Goal: Task Accomplishment & Management: Use online tool/utility

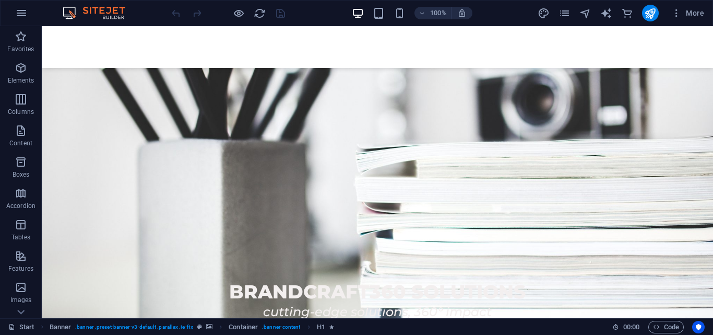
scroll to position [335, 0]
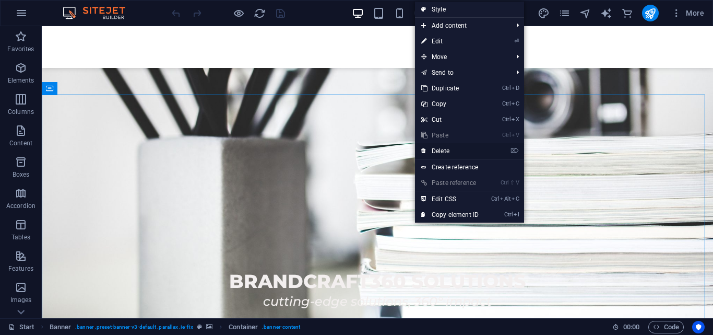
click at [443, 147] on link "⌦ Delete" at bounding box center [450, 151] width 70 height 16
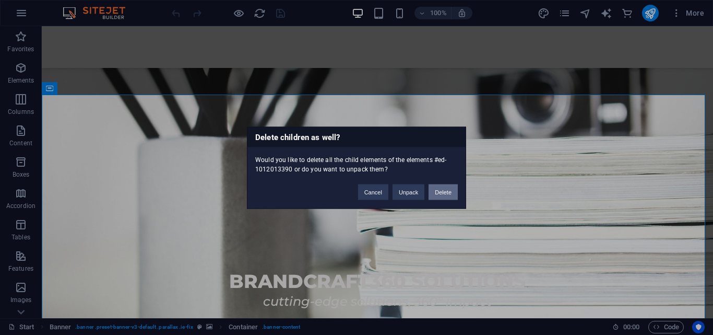
click at [444, 192] on button "Delete" at bounding box center [443, 192] width 29 height 16
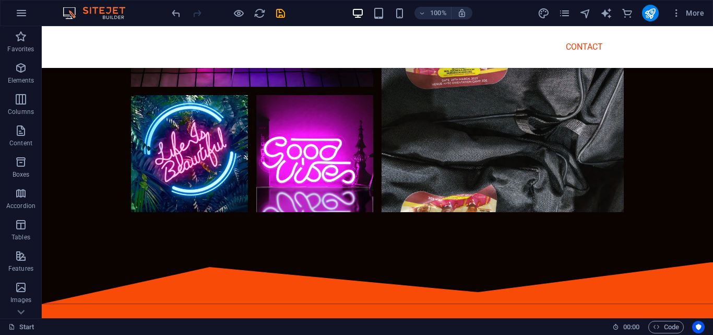
scroll to position [4850, 0]
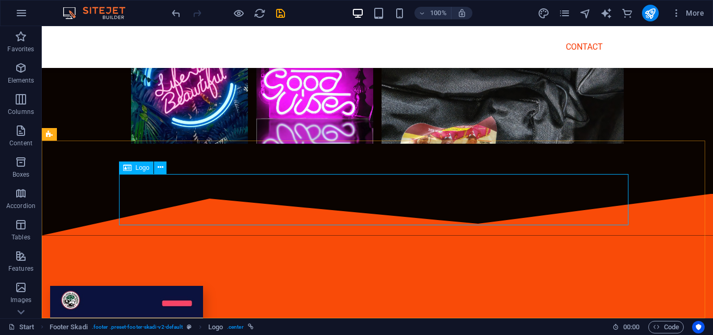
click at [138, 169] on span "Logo" at bounding box center [143, 168] width 14 height 6
click at [161, 169] on icon at bounding box center [161, 167] width 6 height 11
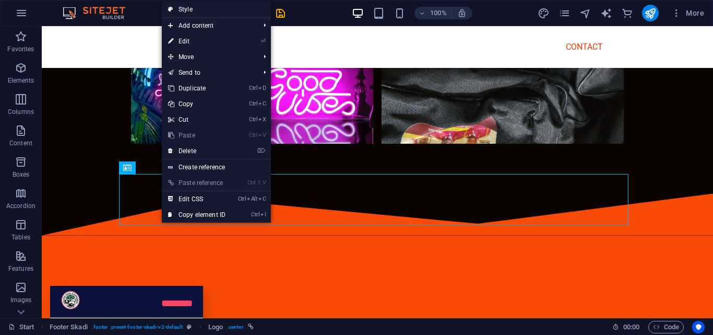
click at [192, 40] on link "⏎ Edit" at bounding box center [197, 41] width 70 height 16
select select "px"
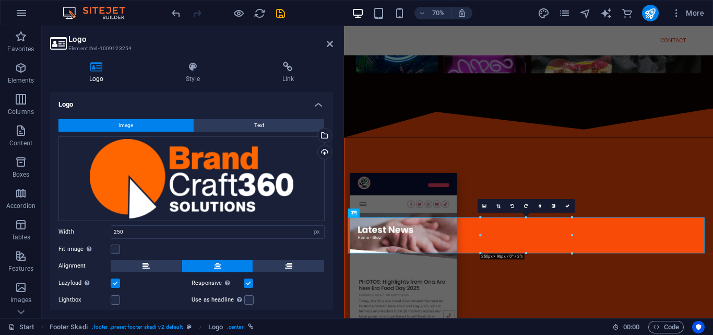
scroll to position [4724, 0]
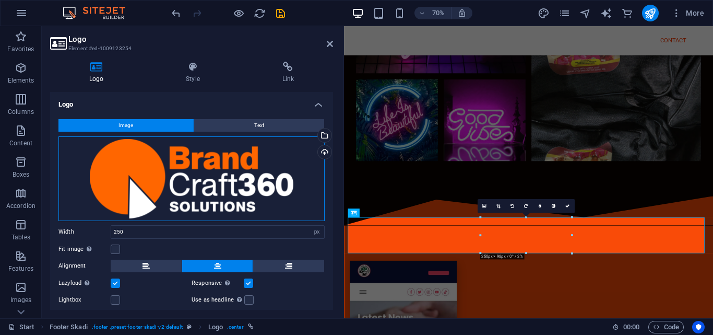
click at [242, 156] on div "Drag files here, click to choose files or select files from Files or our free s…" at bounding box center [191, 178] width 266 height 85
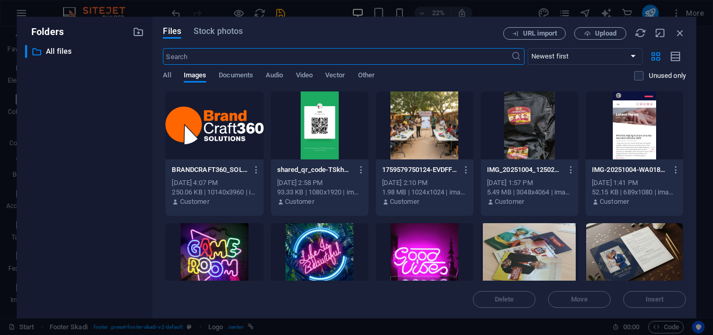
scroll to position [4637, 0]
click at [606, 34] on span "Upload" at bounding box center [605, 33] width 21 height 6
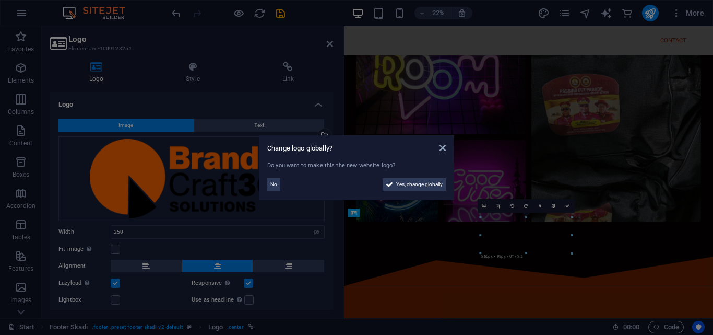
scroll to position [4724, 0]
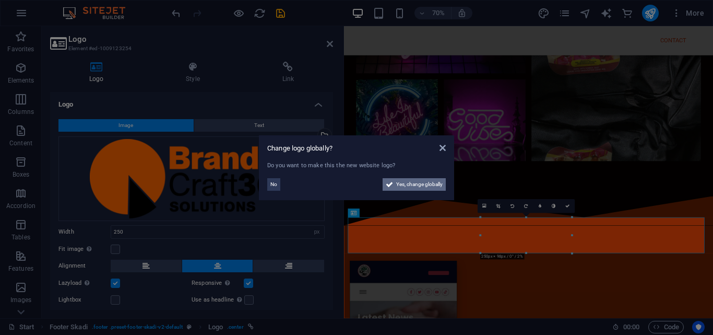
click at [407, 182] on span "Yes, change globally" at bounding box center [419, 184] width 46 height 13
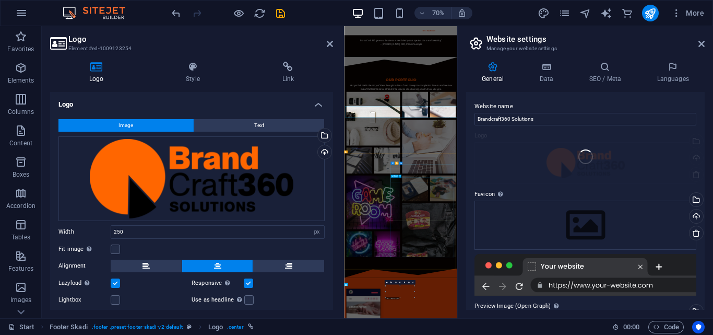
scroll to position [4637, 0]
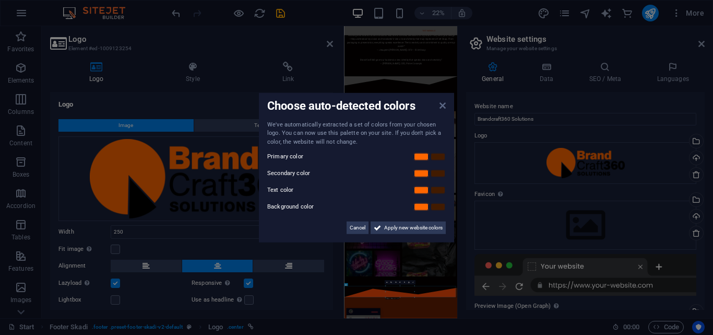
click at [443, 106] on icon at bounding box center [443, 105] width 6 height 8
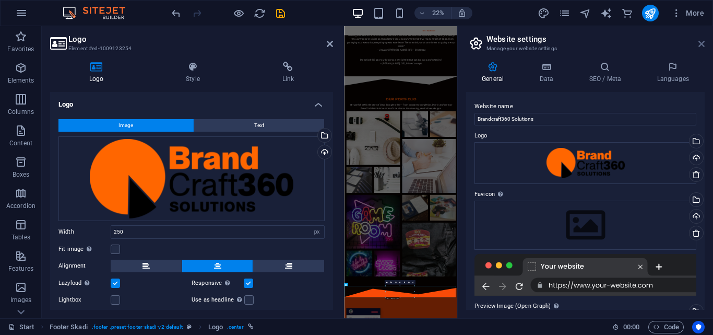
click at [699, 42] on icon at bounding box center [702, 44] width 6 height 8
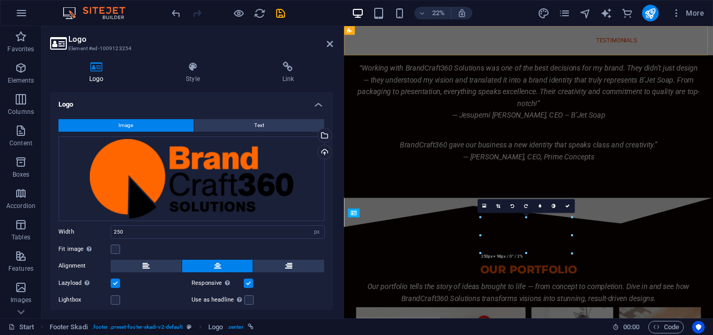
scroll to position [4724, 0]
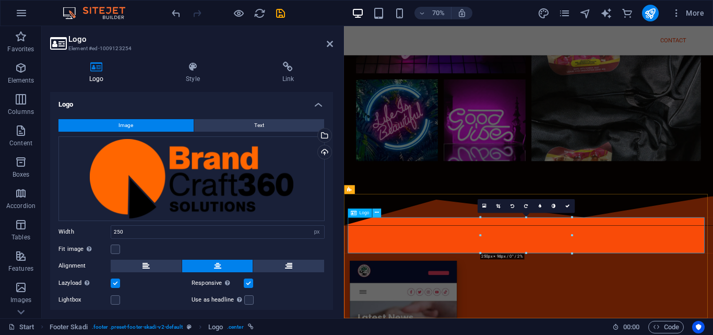
click at [377, 209] on icon at bounding box center [377, 213] width 4 height 8
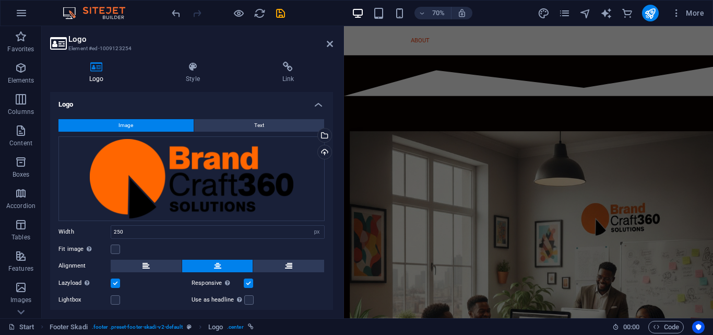
scroll to position [971, 0]
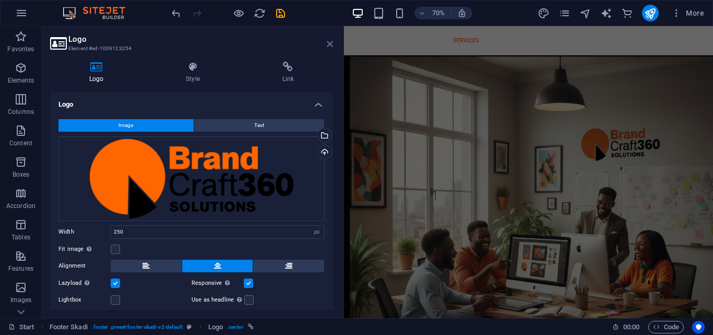
click at [329, 41] on icon at bounding box center [330, 44] width 6 height 8
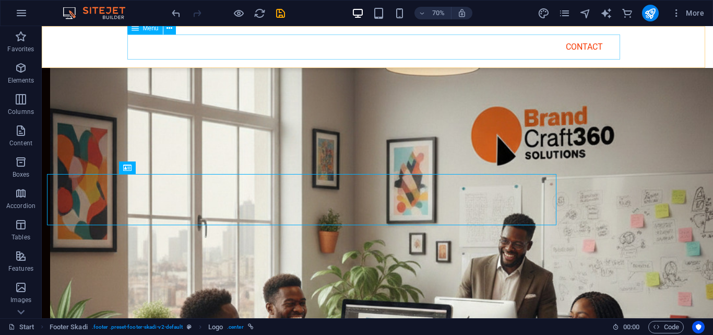
scroll to position [4850, 0]
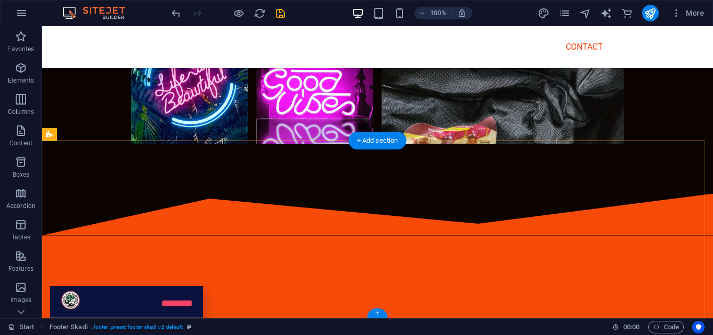
drag, startPoint x: 629, startPoint y: 225, endPoint x: 593, endPoint y: 213, distance: 38.5
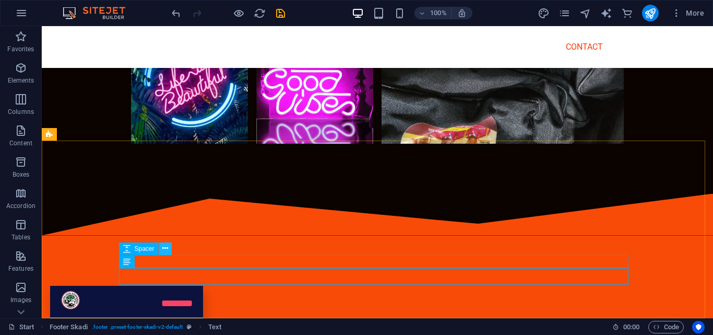
click at [165, 248] on icon at bounding box center [165, 248] width 6 height 11
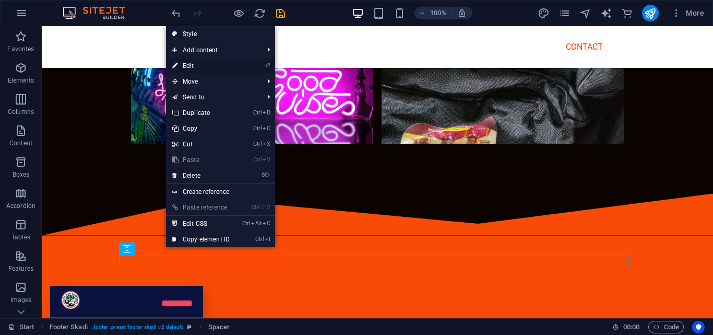
click at [193, 65] on link "⏎ Edit" at bounding box center [201, 66] width 70 height 16
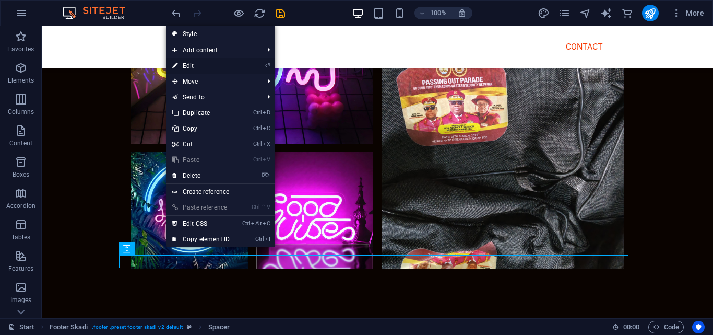
select select "px"
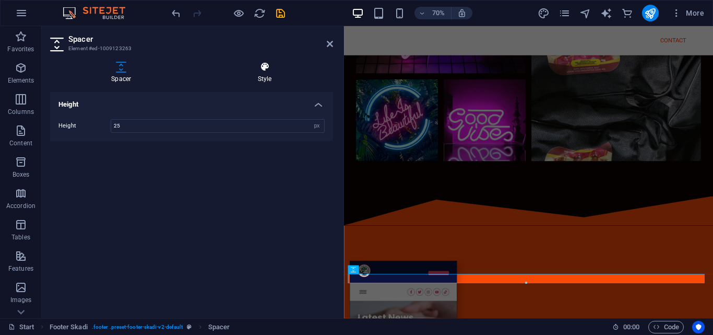
click at [266, 74] on h4 "Style" at bounding box center [265, 73] width 136 height 22
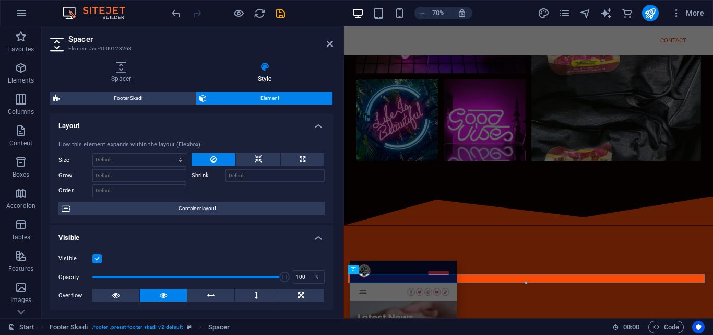
drag, startPoint x: 331, startPoint y: 136, endPoint x: 333, endPoint y: 171, distance: 35.1
click at [333, 171] on div "Spacer Style Height Height 25 px rem vh vw Footer Skadi Element Layout How this…" at bounding box center [192, 185] width 300 height 265
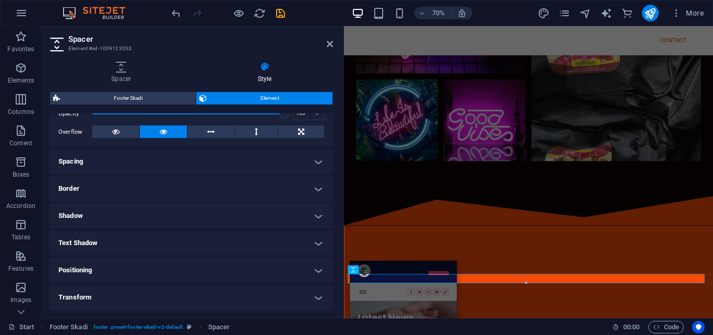
scroll to position [0, 0]
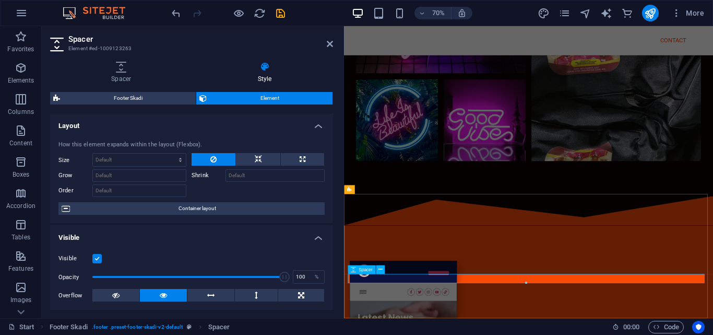
click at [328, 42] on icon at bounding box center [330, 44] width 6 height 8
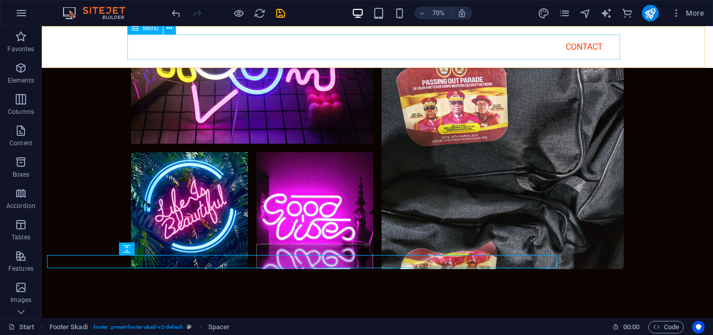
scroll to position [4850, 0]
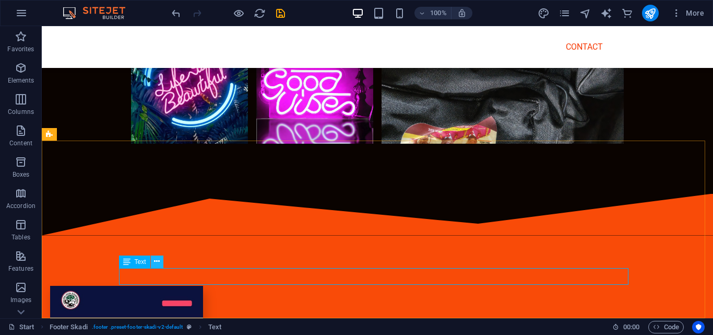
click at [156, 263] on icon at bounding box center [157, 261] width 6 height 11
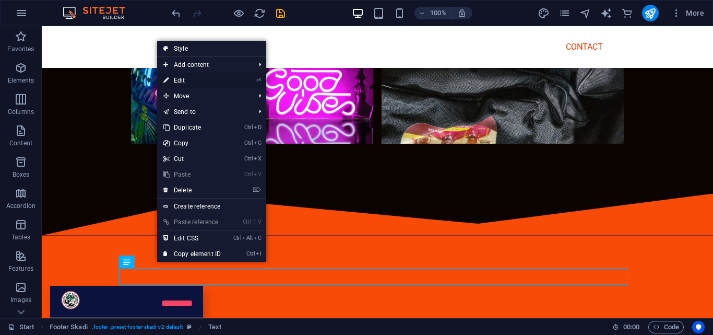
click at [185, 83] on link "⏎ Edit" at bounding box center [192, 81] width 70 height 16
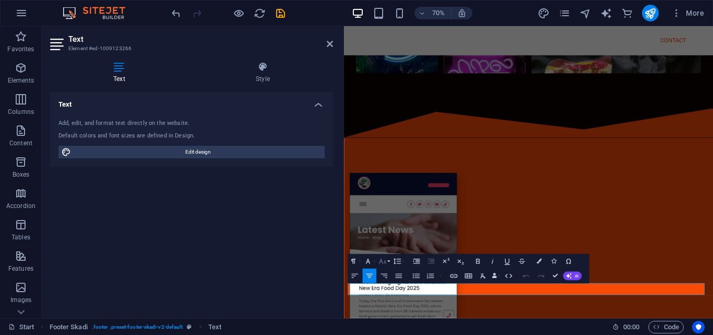
scroll to position [4724, 0]
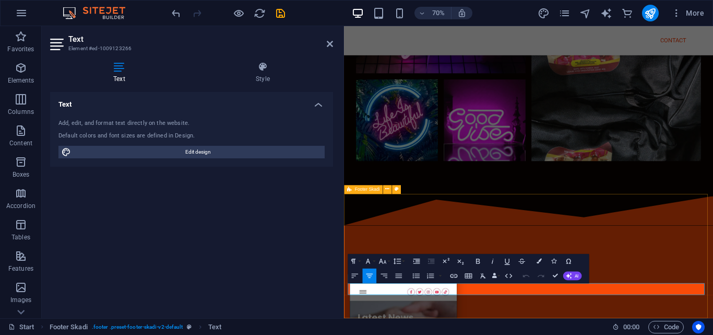
drag, startPoint x: 597, startPoint y: 403, endPoint x: 503, endPoint y: 417, distance: 95.1
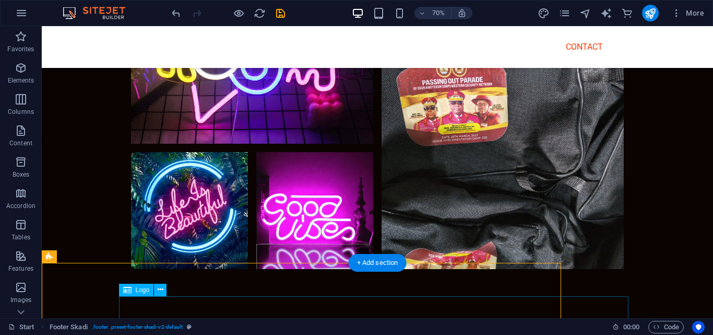
scroll to position [4850, 0]
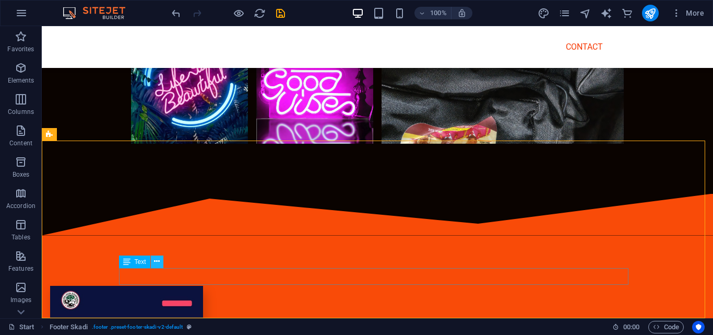
click at [156, 265] on icon at bounding box center [157, 261] width 6 height 11
click at [156, 262] on icon at bounding box center [157, 261] width 6 height 11
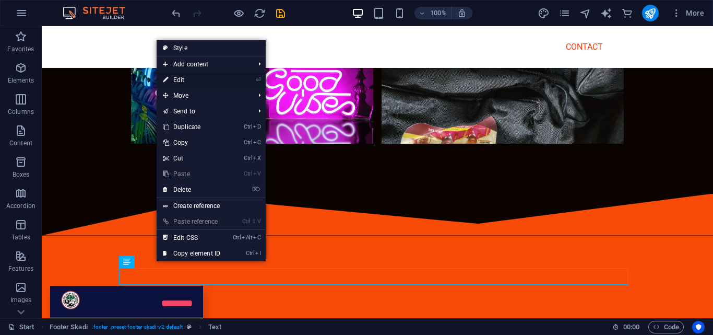
click at [198, 77] on link "⏎ Edit" at bounding box center [192, 80] width 70 height 16
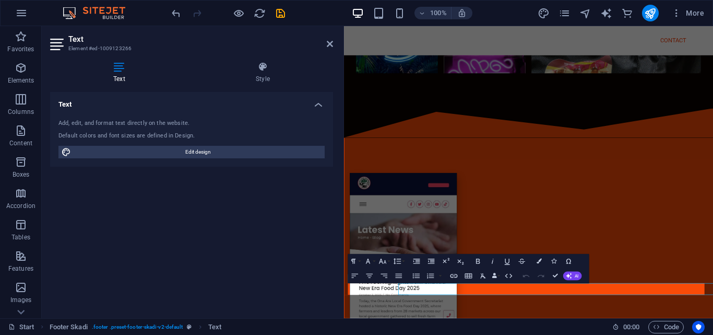
scroll to position [4724, 0]
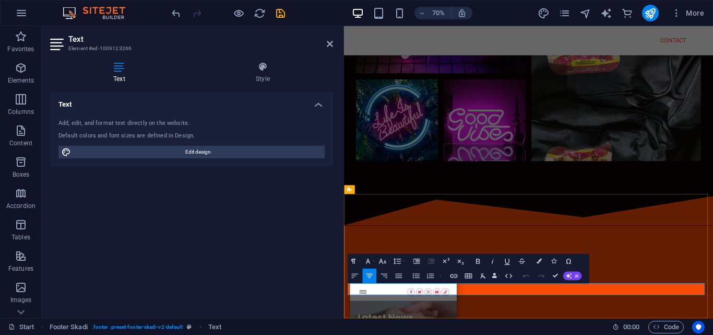
drag, startPoint x: 477, startPoint y: 399, endPoint x: 747, endPoint y: 396, distance: 270.0
click at [125, 69] on icon at bounding box center [119, 67] width 138 height 10
click at [388, 261] on button "Font Size" at bounding box center [384, 261] width 14 height 15
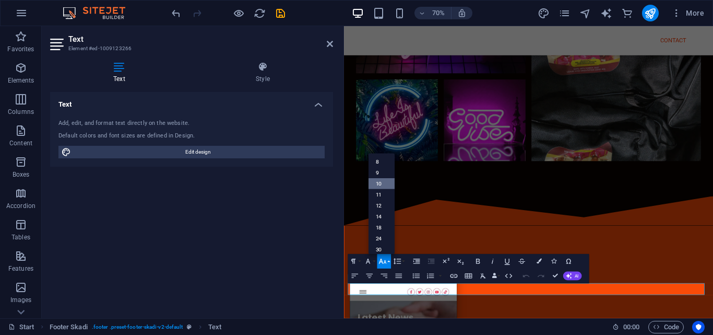
click at [383, 181] on link "10" at bounding box center [381, 183] width 26 height 11
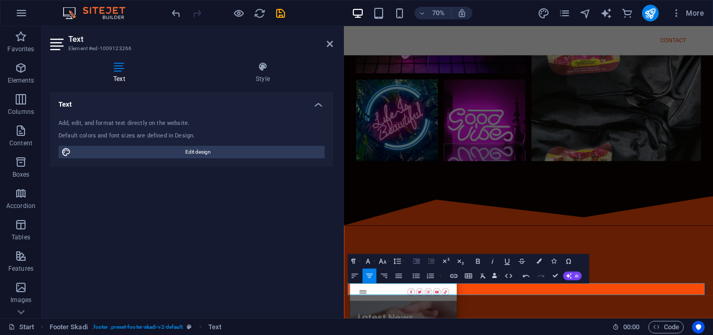
click at [415, 263] on icon "button" at bounding box center [416, 261] width 9 height 9
click at [417, 261] on icon "button" at bounding box center [416, 261] width 9 height 9
click at [428, 261] on icon "button" at bounding box center [431, 261] width 9 height 9
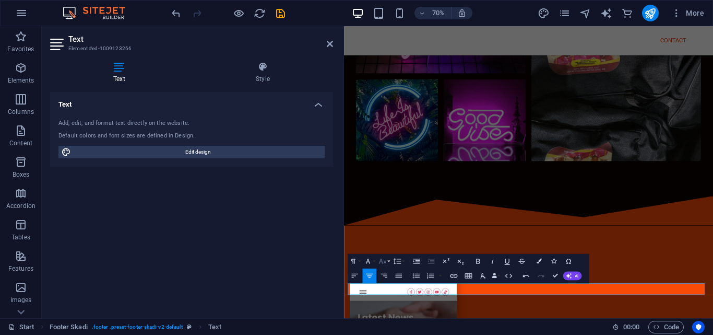
click at [387, 261] on button "Font Size" at bounding box center [384, 261] width 14 height 15
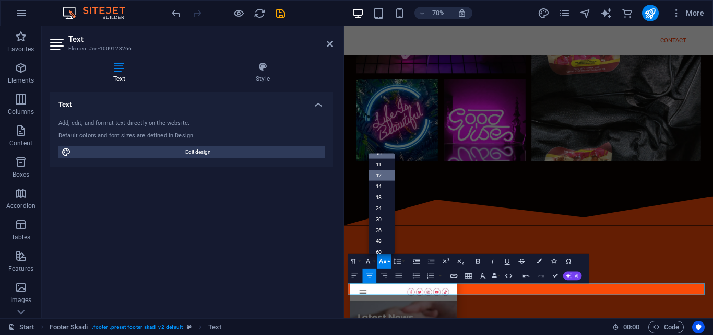
click at [381, 177] on link "12" at bounding box center [381, 175] width 26 height 11
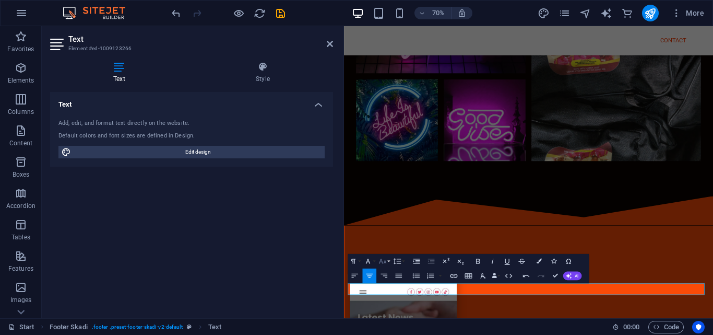
click at [386, 261] on icon "button" at bounding box center [382, 261] width 9 height 9
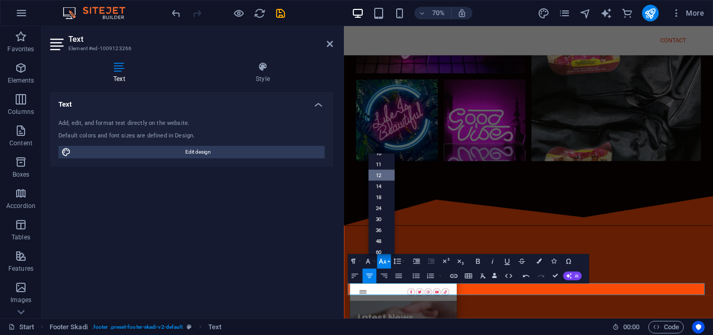
scroll to position [75, 0]
click at [381, 167] on link "14" at bounding box center [381, 164] width 26 height 11
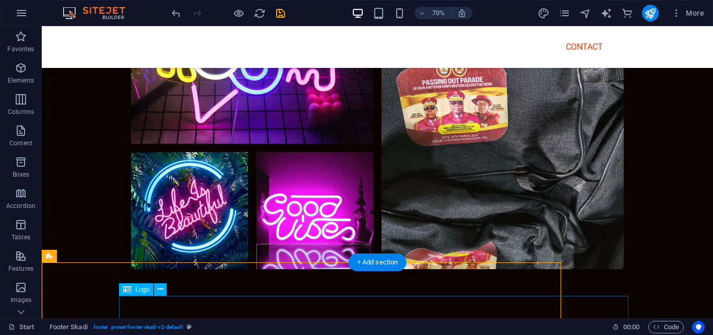
scroll to position [4850, 0]
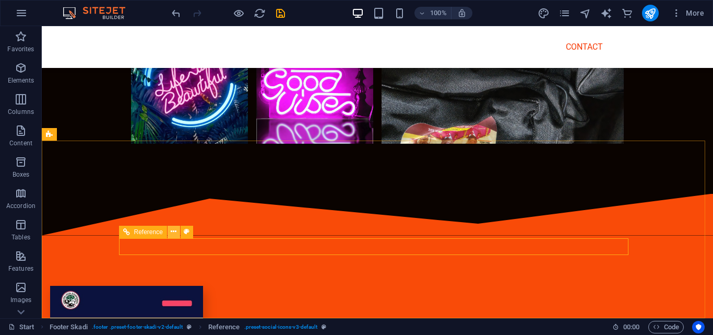
click at [174, 228] on icon at bounding box center [174, 231] width 6 height 11
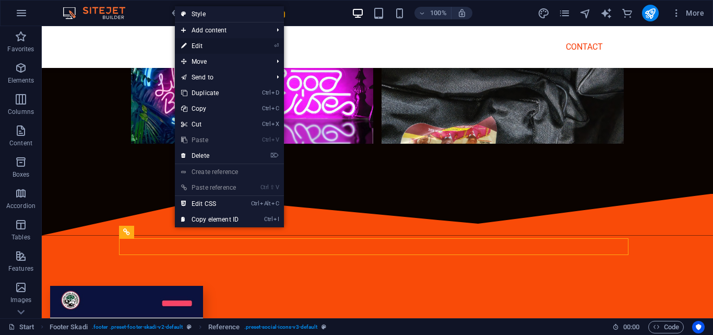
click at [214, 43] on link "⏎ Edit" at bounding box center [210, 46] width 70 height 16
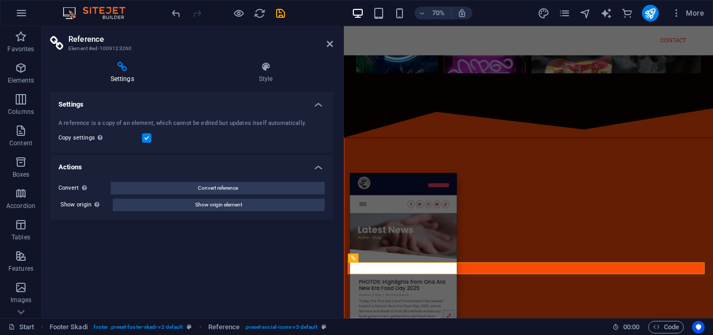
scroll to position [4724, 0]
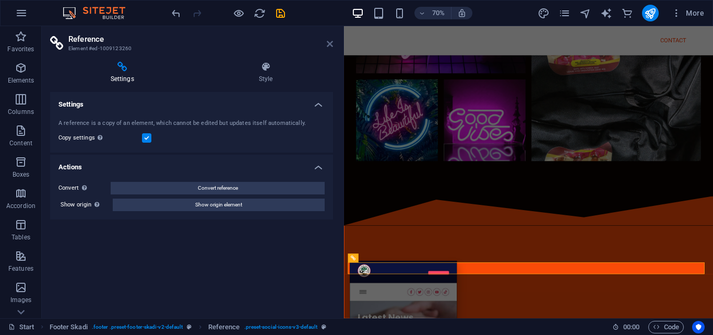
click at [330, 43] on icon at bounding box center [330, 44] width 6 height 8
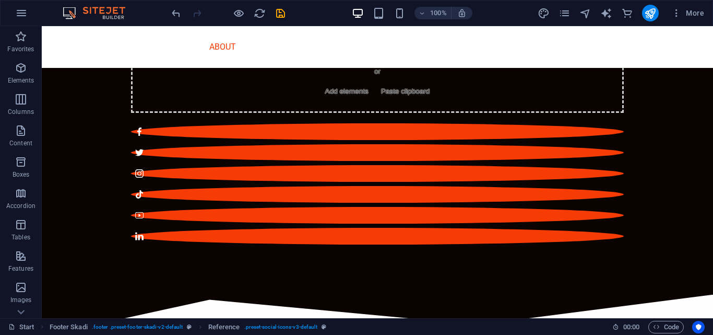
scroll to position [0, 0]
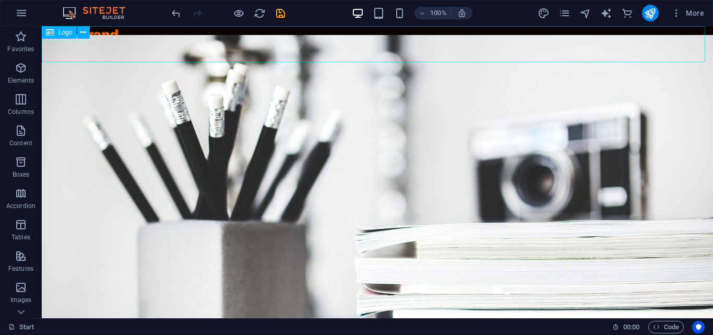
click at [65, 33] on span "Logo" at bounding box center [65, 32] width 14 height 6
click at [83, 33] on icon at bounding box center [83, 32] width 6 height 11
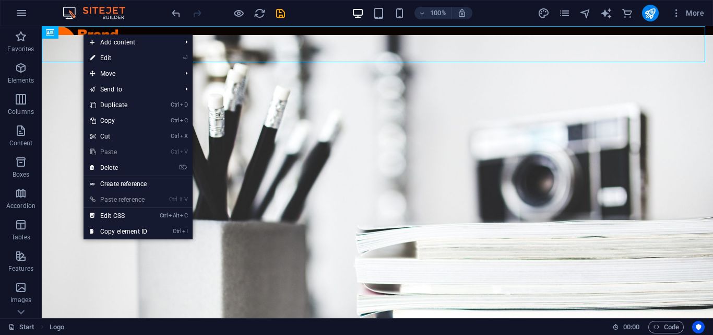
click at [106, 56] on link "⏎ Edit" at bounding box center [119, 58] width 70 height 16
select select "px"
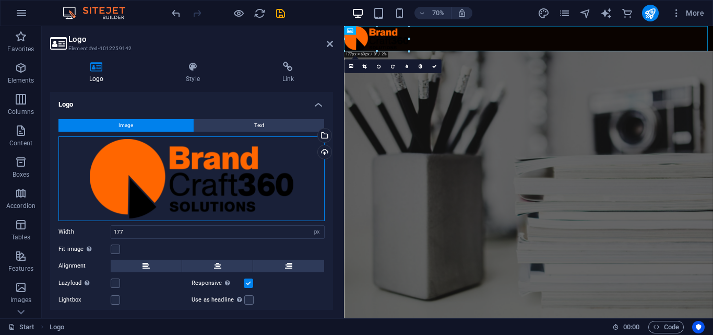
click at [258, 168] on div "Drag files here, click to choose files or select files from Files or our free s…" at bounding box center [191, 178] width 266 height 85
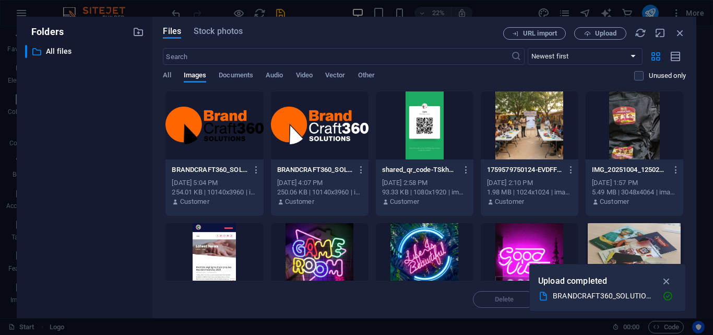
click at [345, 121] on div at bounding box center [320, 125] width 98 height 68
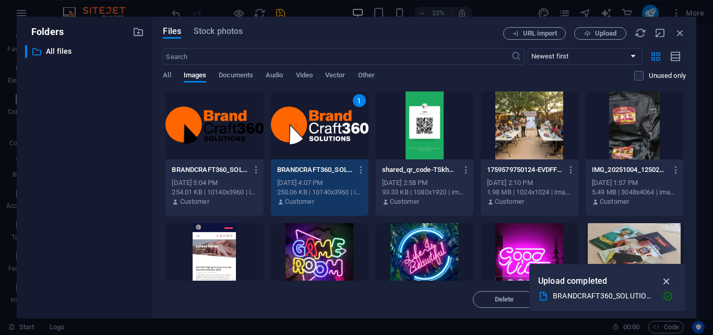
click at [667, 277] on icon "button" at bounding box center [667, 280] width 12 height 11
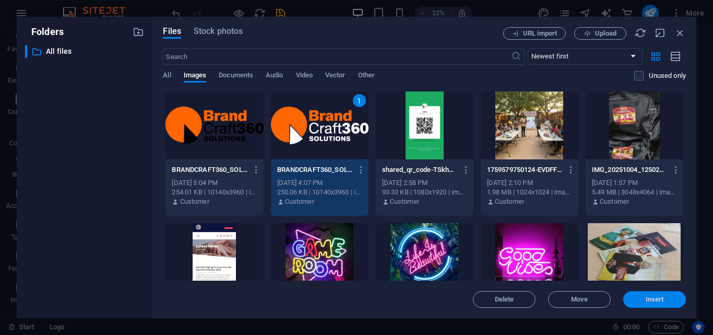
click at [650, 300] on span "Insert" at bounding box center [655, 299] width 18 height 6
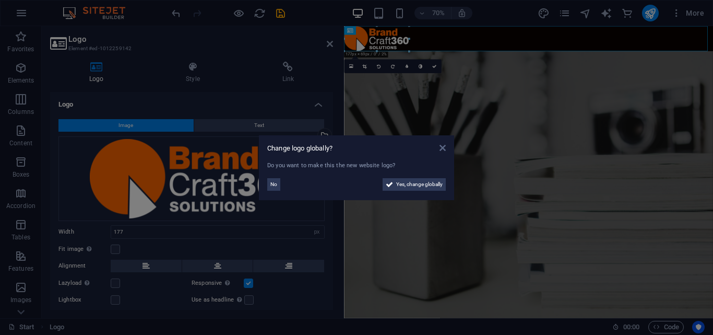
click at [445, 147] on icon at bounding box center [443, 148] width 6 height 8
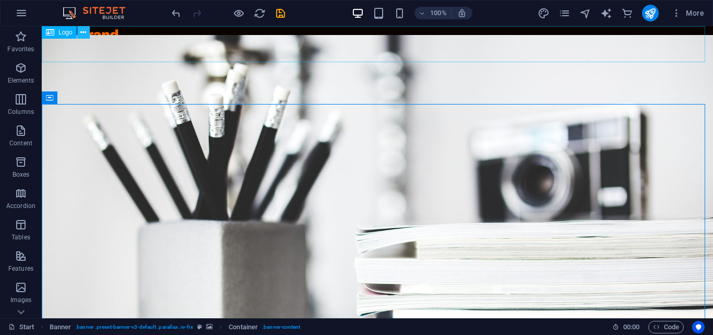
click at [82, 33] on icon at bounding box center [83, 32] width 6 height 11
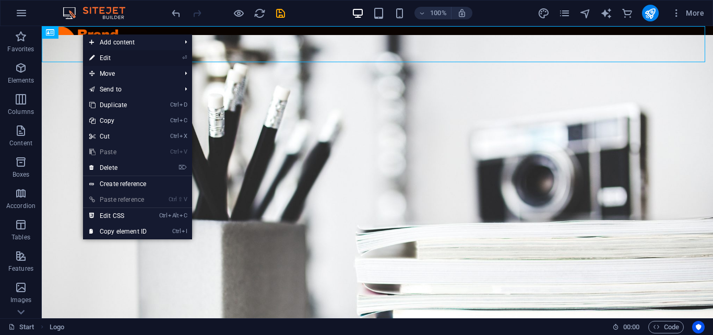
click at [103, 60] on link "⏎ Edit" at bounding box center [118, 58] width 70 height 16
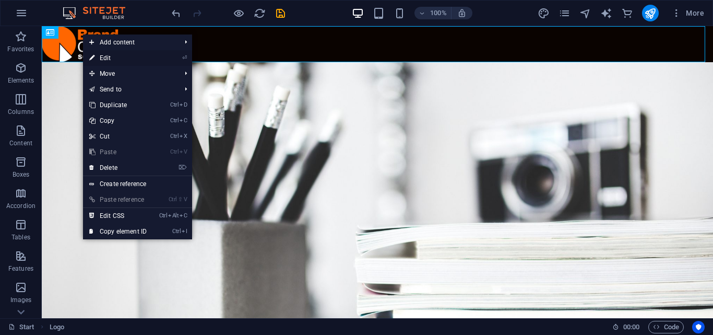
select select "px"
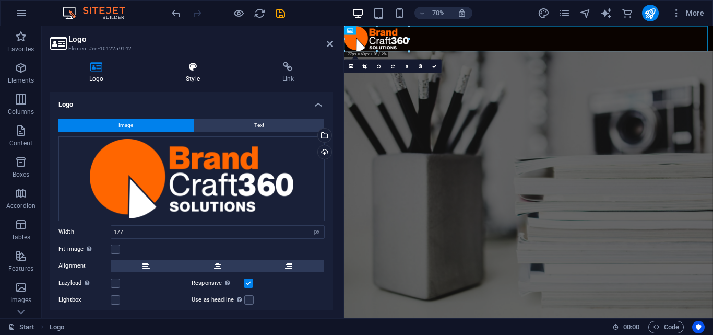
click at [192, 71] on icon at bounding box center [193, 67] width 92 height 10
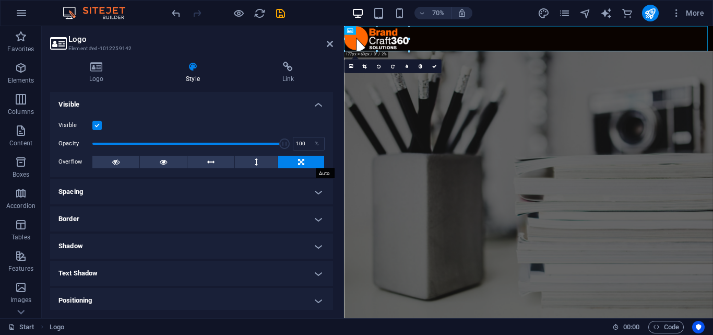
click at [299, 158] on icon at bounding box center [301, 162] width 6 height 13
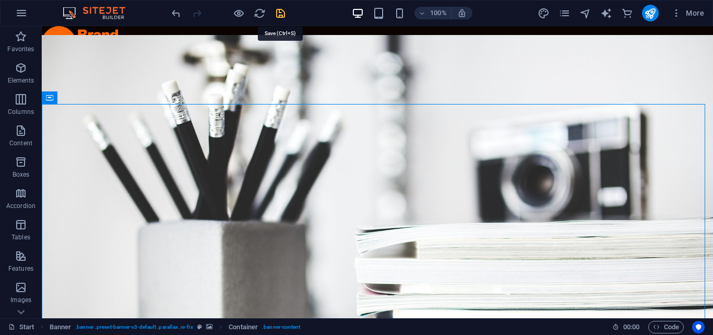
click at [278, 14] on icon "save" at bounding box center [281, 13] width 12 height 12
checkbox input "false"
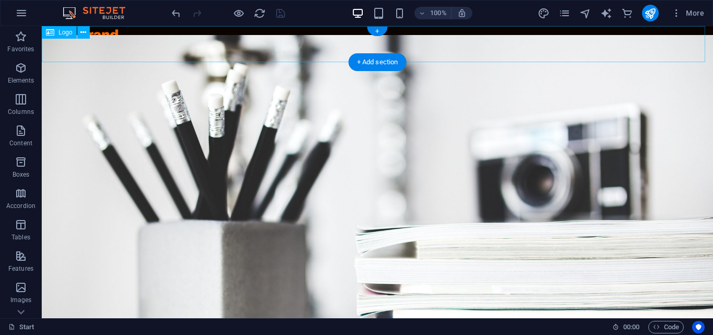
click at [102, 37] on div at bounding box center [378, 44] width 672 height 36
click at [85, 32] on icon at bounding box center [83, 32] width 6 height 11
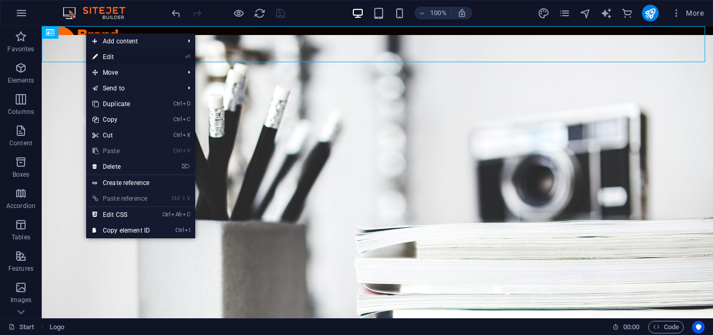
click at [107, 56] on link "⏎ Edit" at bounding box center [121, 57] width 70 height 16
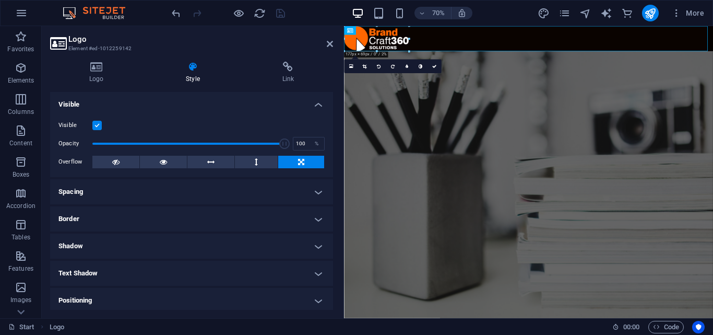
drag, startPoint x: 331, startPoint y: 149, endPoint x: 333, endPoint y: 178, distance: 28.8
click at [332, 178] on div "Layout How this element expands within the layout (Flexbox). Size Default auto …" at bounding box center [191, 201] width 283 height 218
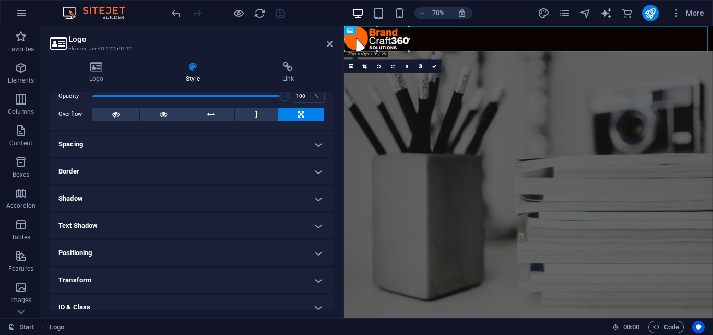
scroll to position [49, 0]
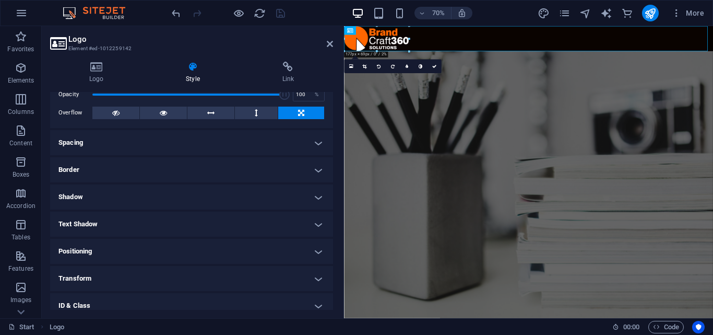
click at [316, 170] on h4 "Border" at bounding box center [191, 169] width 283 height 25
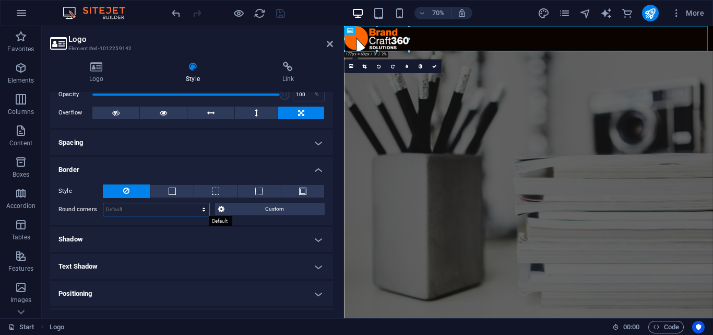
click at [204, 210] on select "Default px rem % vh vw Custom" at bounding box center [156, 209] width 106 height 13
click at [248, 207] on span "Custom" at bounding box center [275, 209] width 94 height 13
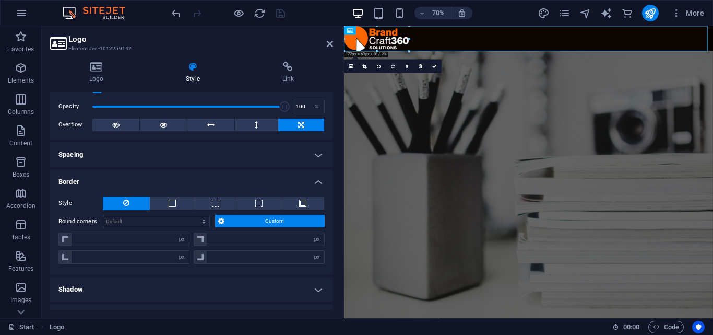
scroll to position [34, 0]
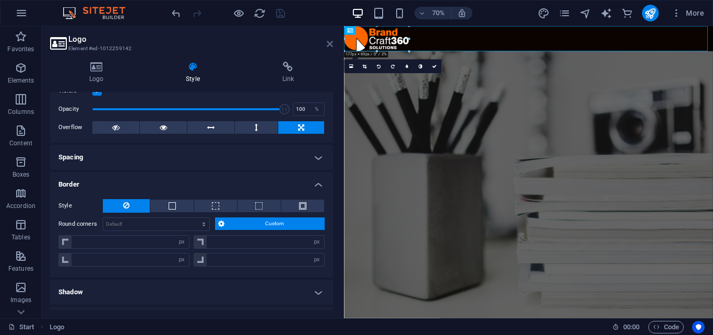
click at [328, 45] on icon at bounding box center [330, 44] width 6 height 8
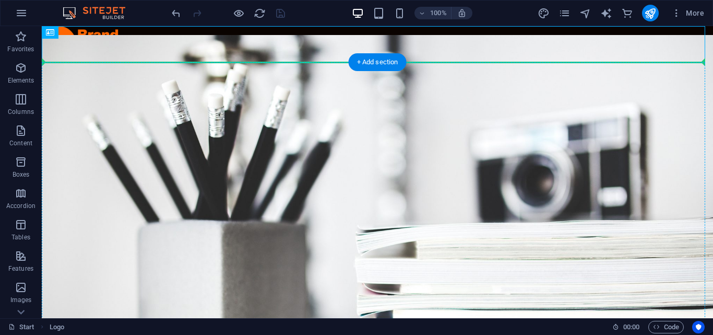
drag, startPoint x: 103, startPoint y: 35, endPoint x: 104, endPoint y: 83, distance: 47.5
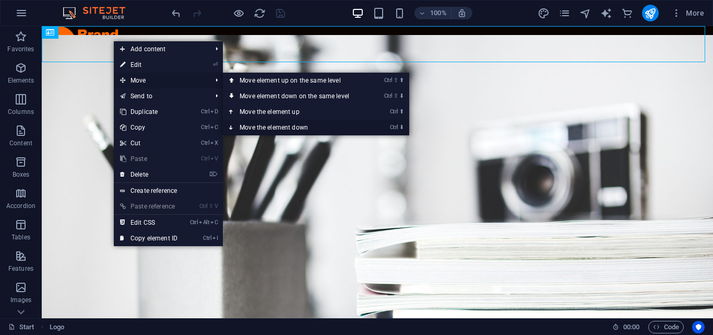
click at [269, 123] on link "Ctrl ⬇ Move the element down" at bounding box center [296, 128] width 147 height 16
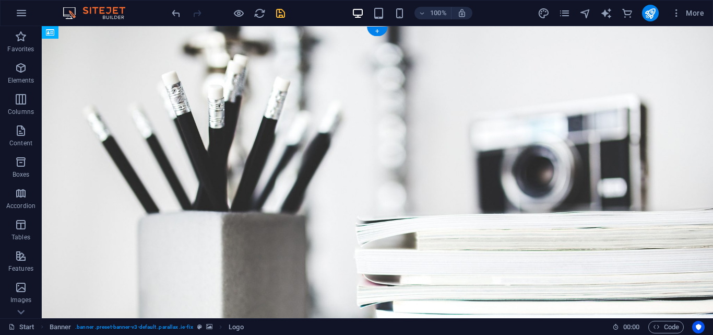
drag, startPoint x: 115, startPoint y: 32, endPoint x: 118, endPoint y: 66, distance: 34.0
drag, startPoint x: 118, startPoint y: 81, endPoint x: 118, endPoint y: 67, distance: 14.1
drag, startPoint x: 106, startPoint y: 81, endPoint x: 104, endPoint y: 71, distance: 10.1
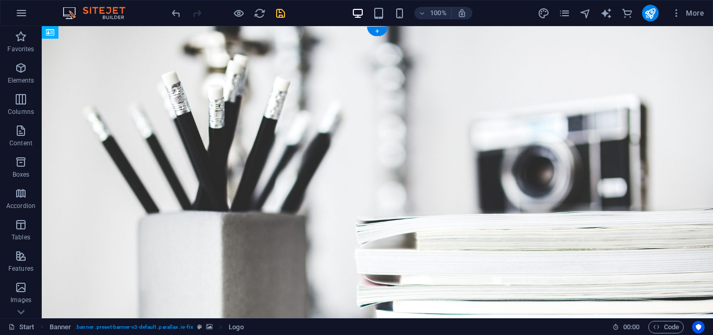
drag, startPoint x: 112, startPoint y: 90, endPoint x: 114, endPoint y: 73, distance: 17.9
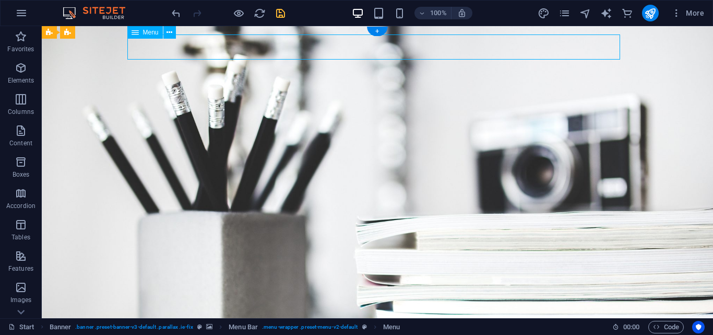
drag, startPoint x: 140, startPoint y: 50, endPoint x: 192, endPoint y: 58, distance: 52.3
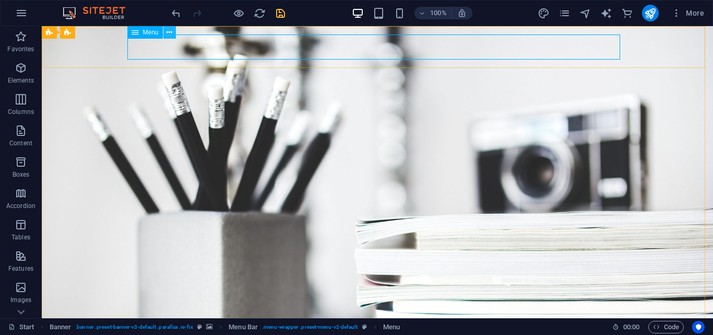
click at [167, 32] on icon at bounding box center [170, 32] width 6 height 11
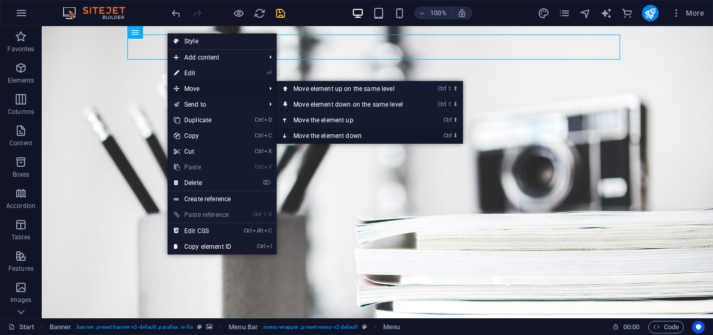
click at [322, 132] on link "Ctrl ⬇ Move the element down" at bounding box center [350, 136] width 147 height 16
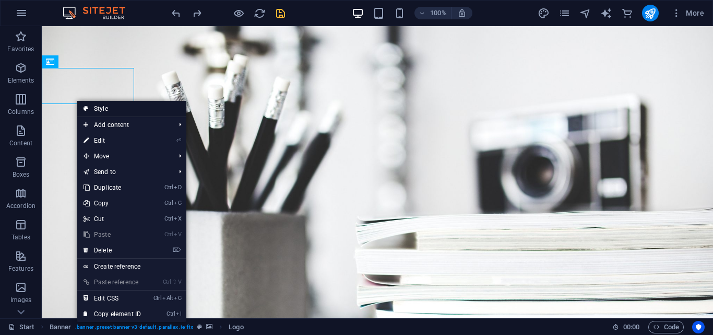
click at [98, 107] on link "Style" at bounding box center [131, 109] width 109 height 16
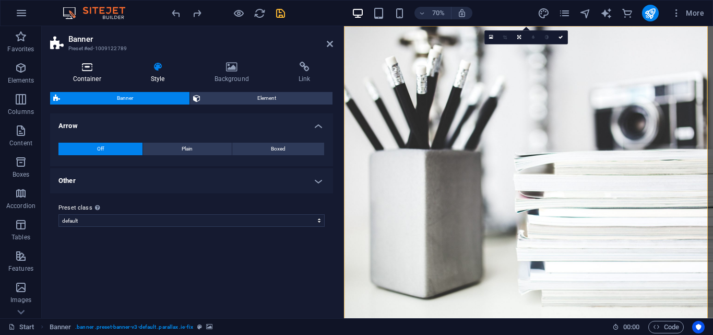
click at [91, 72] on h4 "Container" at bounding box center [89, 73] width 78 height 22
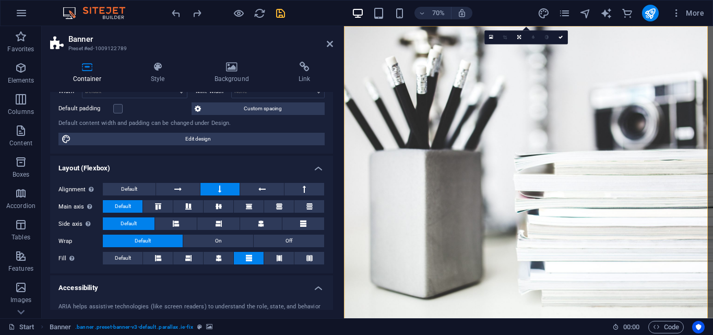
scroll to position [91, 0]
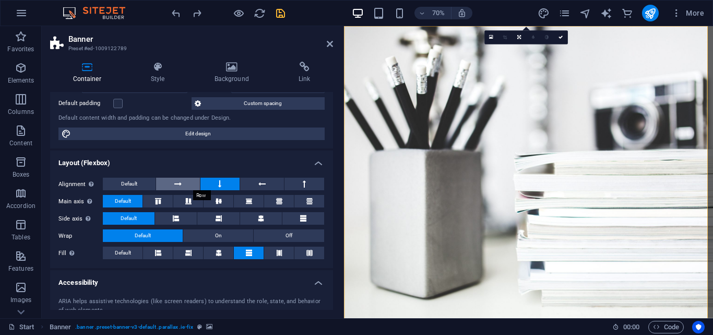
click at [180, 181] on icon at bounding box center [177, 184] width 7 height 13
click at [124, 251] on span "Default" at bounding box center [123, 253] width 16 height 13
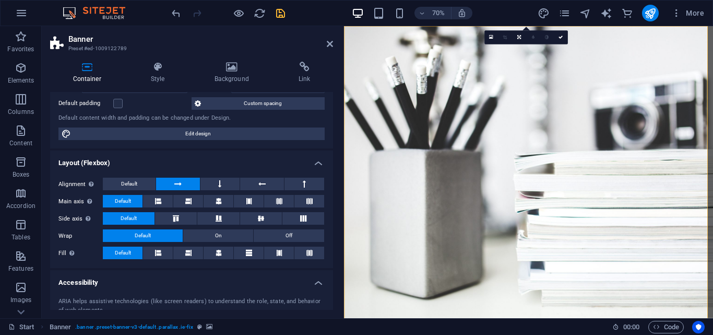
drag, startPoint x: 331, startPoint y: 206, endPoint x: 332, endPoint y: 224, distance: 17.8
click at [332, 224] on div "Size Height Default px rem % vh vw Min. height 90 None px rem % vh vw Width Def…" at bounding box center [191, 201] width 283 height 218
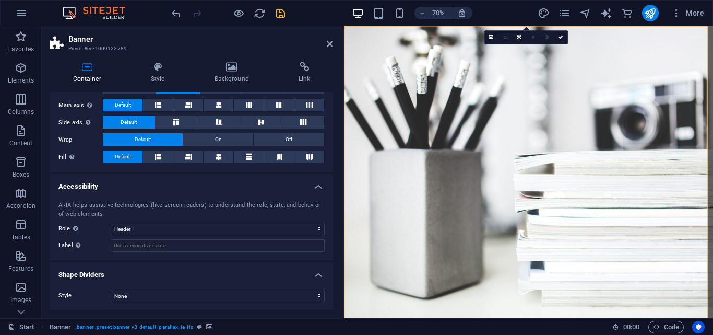
scroll to position [187, 0]
click at [315, 294] on select "None Triangle Square Diagonal Polygon 1 Polygon 2 Zigzag Multiple Zigzags Waves…" at bounding box center [218, 295] width 214 height 13
click at [336, 290] on div "Container Style Background Link Size Height Default px rem % vh vw Min. height …" at bounding box center [192, 185] width 300 height 265
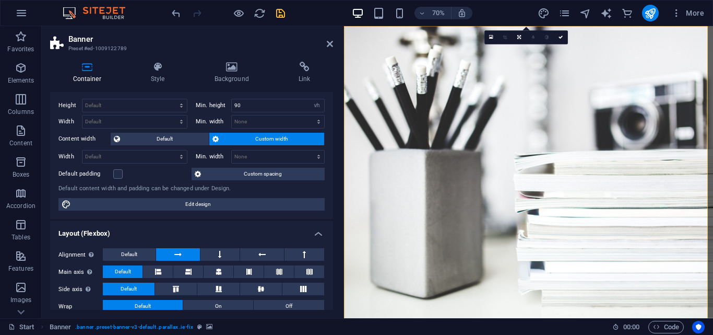
scroll to position [0, 0]
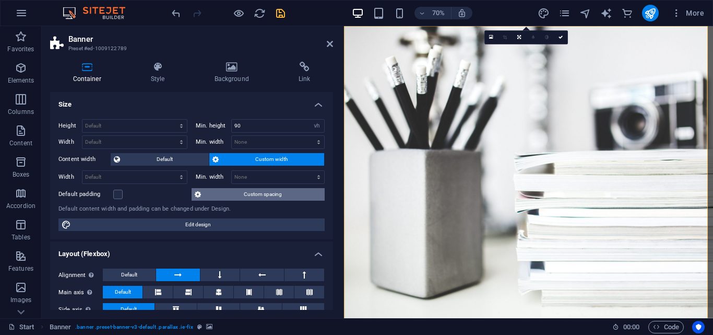
click at [229, 195] on span "Custom spacing" at bounding box center [263, 194] width 118 height 13
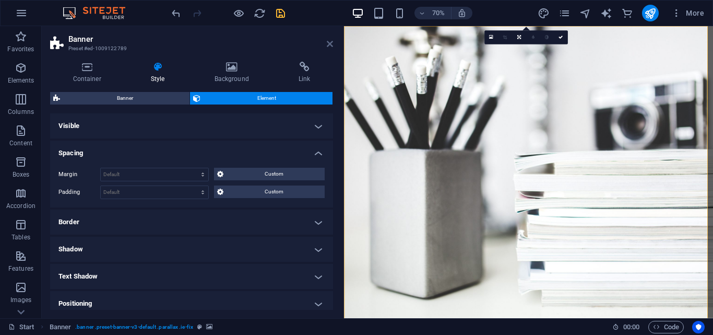
click at [331, 41] on icon at bounding box center [330, 44] width 6 height 8
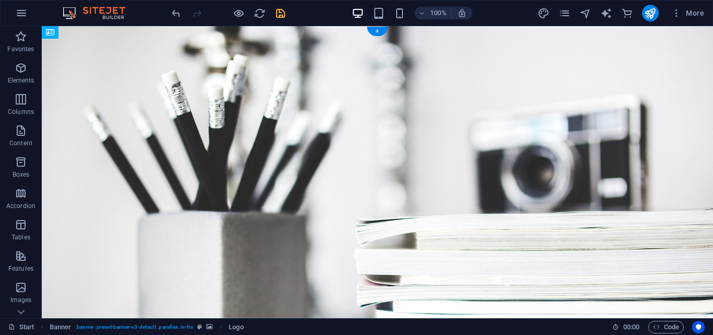
drag, startPoint x: 110, startPoint y: 86, endPoint x: 114, endPoint y: 74, distance: 12.1
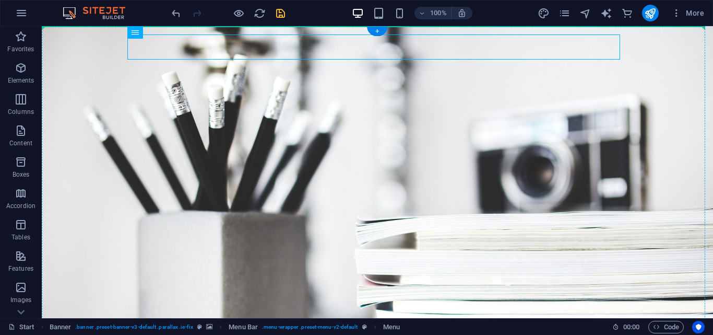
drag, startPoint x: 155, startPoint y: 50, endPoint x: 189, endPoint y: 88, distance: 51.0
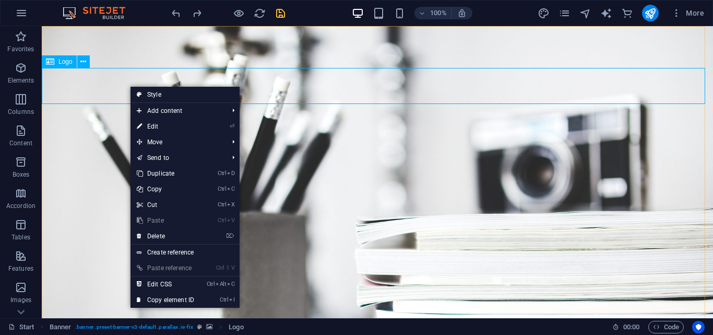
click at [71, 62] on span "Logo" at bounding box center [65, 61] width 14 height 6
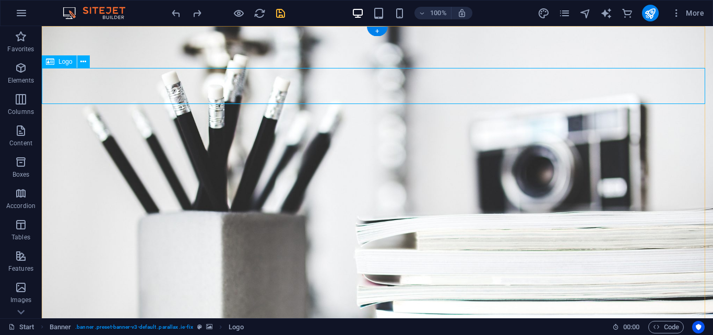
click at [81, 61] on icon at bounding box center [83, 61] width 6 height 11
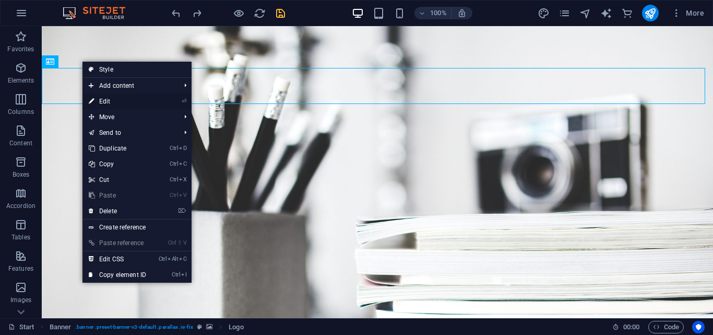
click at [110, 101] on link "⏎ Edit" at bounding box center [118, 101] width 70 height 16
select select "px"
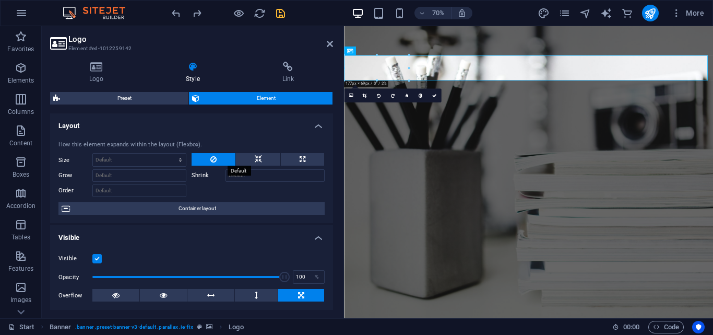
click at [218, 158] on button at bounding box center [214, 159] width 44 height 13
click at [179, 160] on select "Default auto px % 1/1 1/2 1/3 1/4 1/5 1/6 1/7 1/8 1/9 1/10" at bounding box center [139, 160] width 93 height 13
click at [93, 154] on select "Default auto px % 1/1 1/2 1/3 1/4 1/5 1/6 1/7 1/8 1/9 1/10" at bounding box center [139, 160] width 93 height 13
select select "DISABLED_OPTION_VALUE"
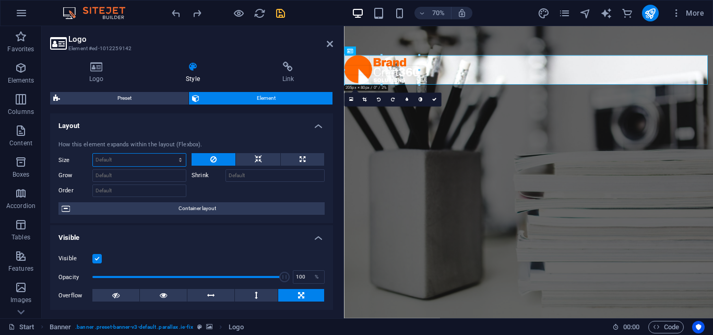
drag, startPoint x: 408, startPoint y: 81, endPoint x: 387, endPoint y: 86, distance: 21.8
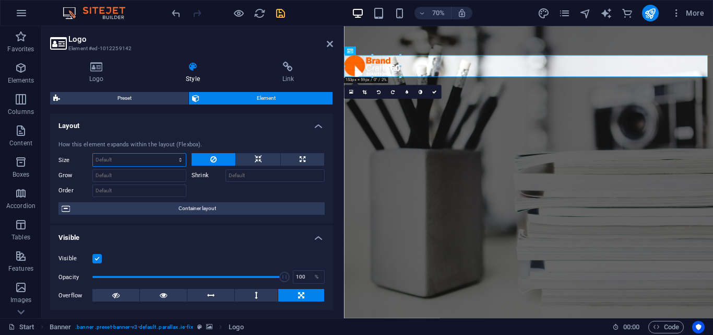
drag, startPoint x: 417, startPoint y: 83, endPoint x: 70, endPoint y: 62, distance: 347.9
click at [327, 42] on icon at bounding box center [330, 44] width 6 height 8
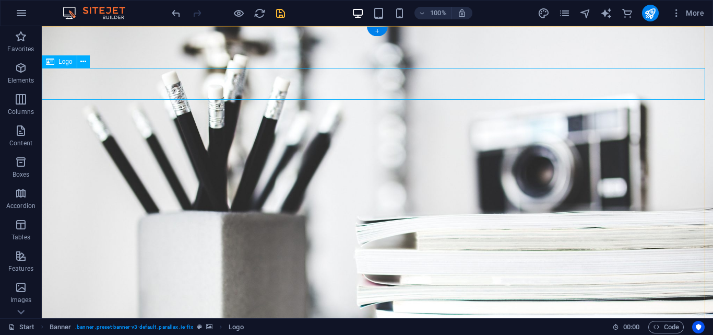
drag, startPoint x: 117, startPoint y: 90, endPoint x: 117, endPoint y: 66, distance: 24.0
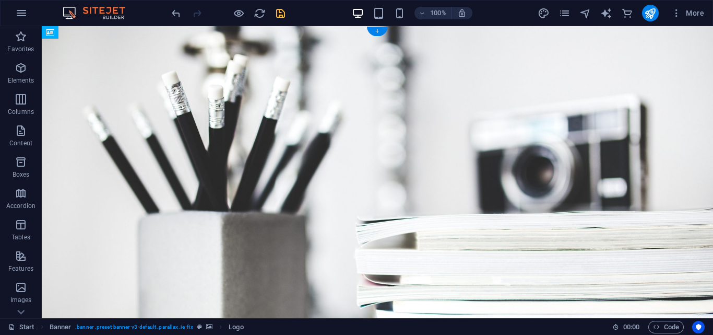
drag, startPoint x: 116, startPoint y: 49, endPoint x: 116, endPoint y: 64, distance: 14.6
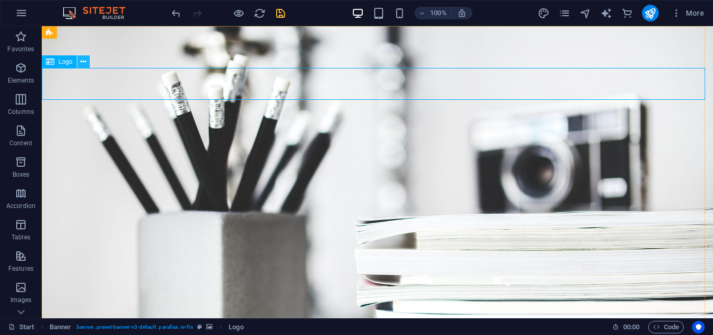
click at [84, 63] on icon at bounding box center [83, 61] width 6 height 11
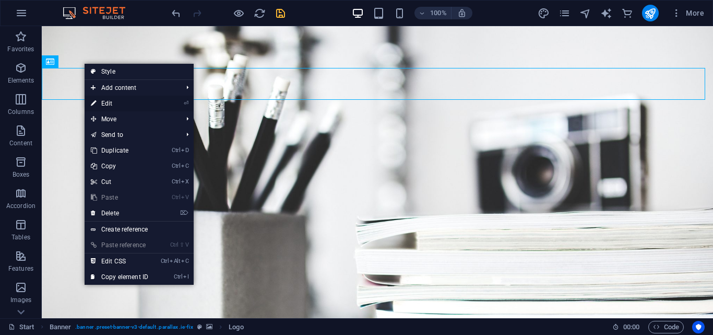
click at [109, 101] on link "⏎ Edit" at bounding box center [120, 104] width 70 height 16
select select "px"
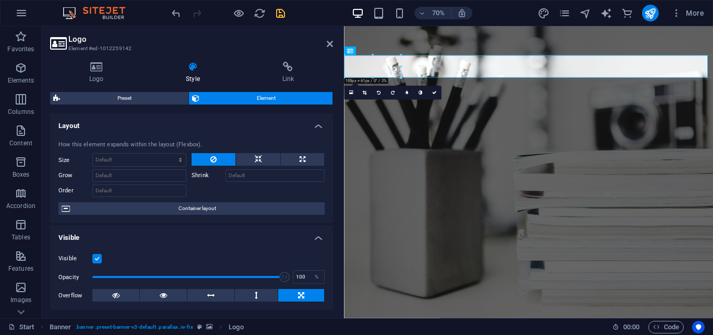
click at [192, 72] on h4 "Style" at bounding box center [195, 73] width 96 height 22
click at [233, 96] on span "Element" at bounding box center [266, 98] width 127 height 13
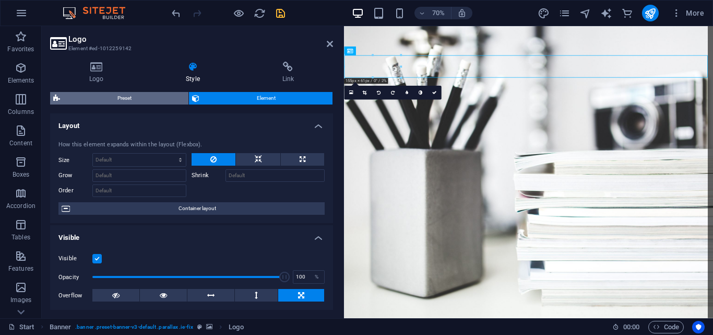
click at [140, 94] on span "Preset" at bounding box center [124, 98] width 122 height 13
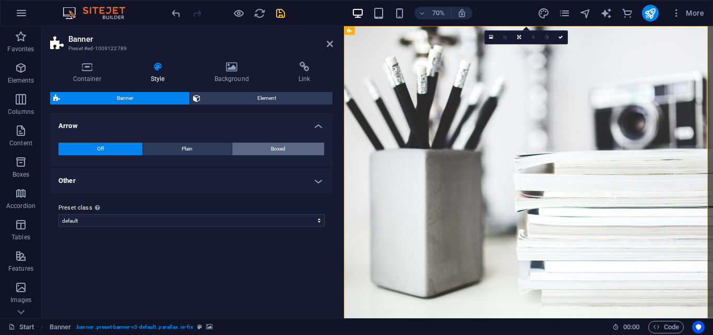
click at [278, 149] on span "Boxed" at bounding box center [278, 149] width 15 height 13
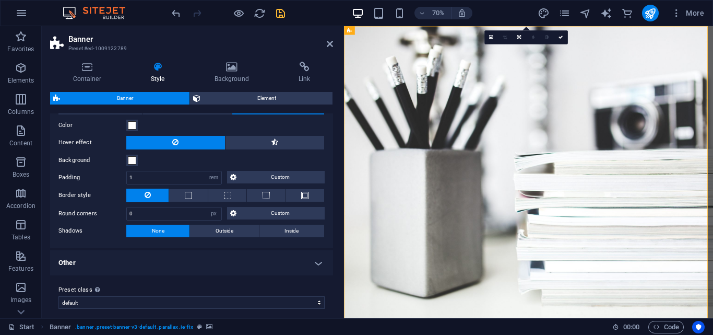
scroll to position [39, 0]
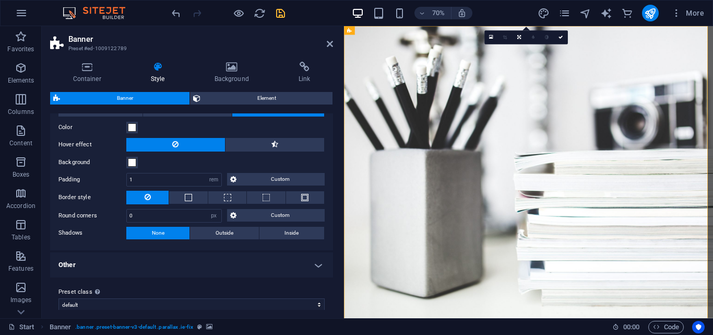
click at [319, 261] on h4 "Other" at bounding box center [191, 264] width 283 height 25
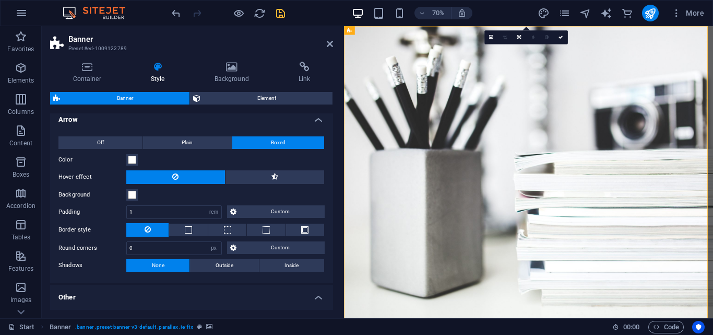
scroll to position [0, 0]
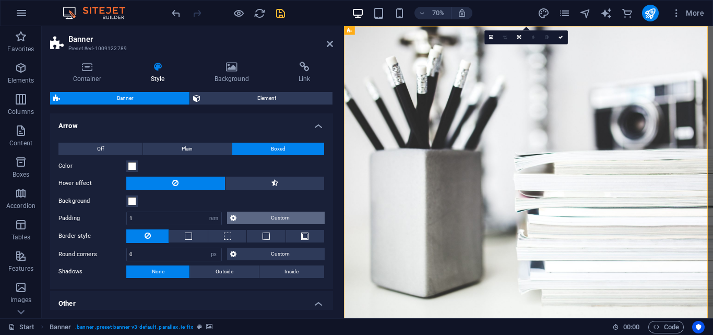
click at [271, 217] on span "Custom" at bounding box center [281, 218] width 83 height 13
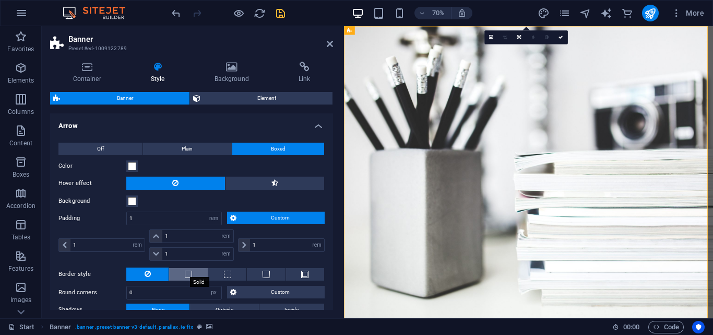
click at [190, 275] on span at bounding box center [188, 274] width 7 height 7
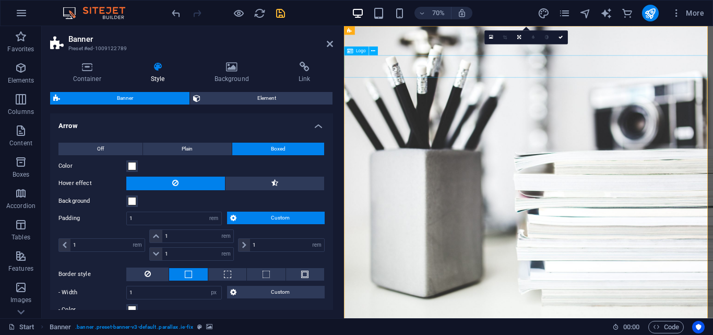
click at [90, 75] on h4 "Container" at bounding box center [89, 73] width 78 height 22
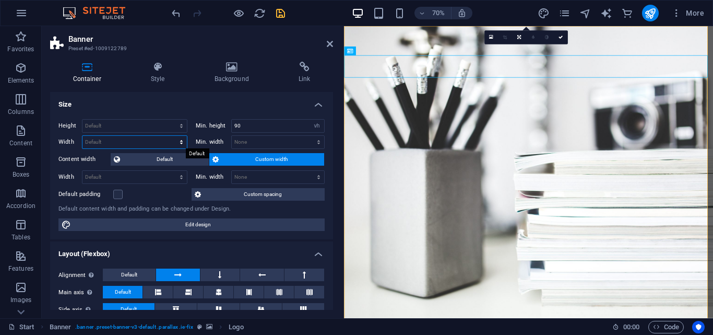
click at [181, 145] on select "Default px rem % em vh vw" at bounding box center [135, 142] width 104 height 13
click at [83, 136] on select "Default px rem % em vh vw" at bounding box center [135, 142] width 104 height 13
click at [180, 144] on select "Default px rem % em vh vw" at bounding box center [135, 142] width 104 height 13
select select "px"
click at [171, 136] on select "Default px rem % em vh vw" at bounding box center [135, 142] width 104 height 13
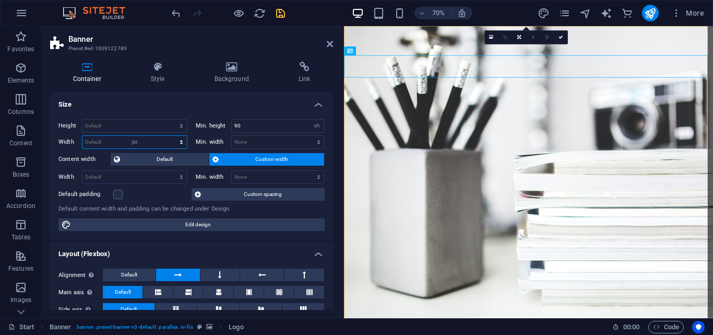
type input "995"
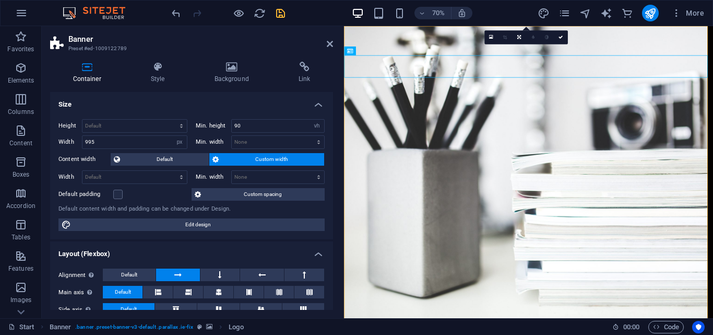
click at [240, 155] on span "Custom width" at bounding box center [271, 159] width 99 height 13
click at [178, 159] on span "Default" at bounding box center [164, 159] width 83 height 13
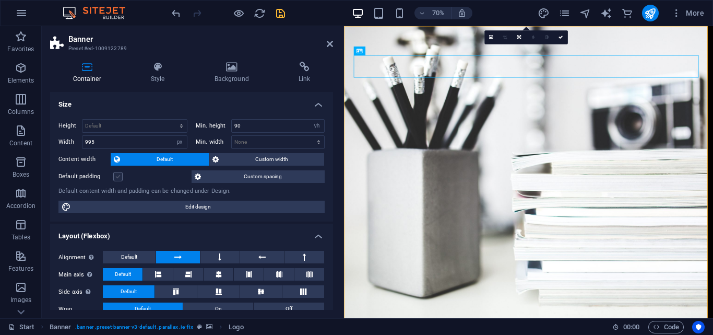
click at [117, 176] on label at bounding box center [117, 176] width 9 height 9
click at [0, 0] on input "Default padding" at bounding box center [0, 0] width 0 height 0
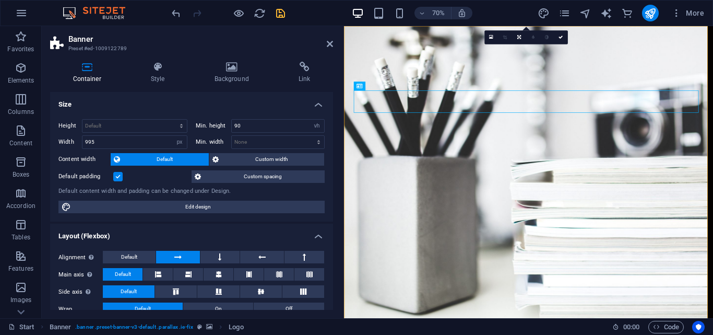
click at [117, 176] on label at bounding box center [117, 176] width 9 height 9
click at [0, 0] on input "Default padding" at bounding box center [0, 0] width 0 height 0
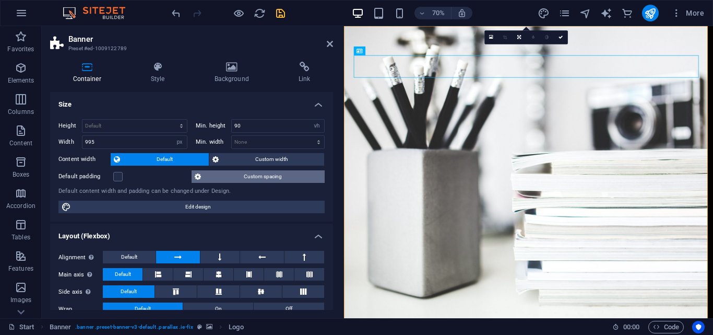
click at [249, 174] on span "Custom spacing" at bounding box center [263, 176] width 118 height 13
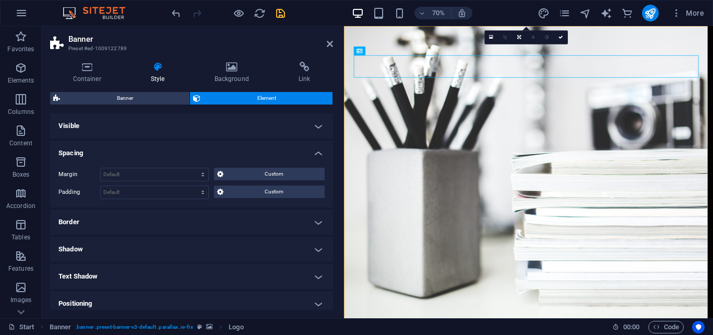
click at [249, 174] on span "Custom" at bounding box center [275, 174] width 96 height 13
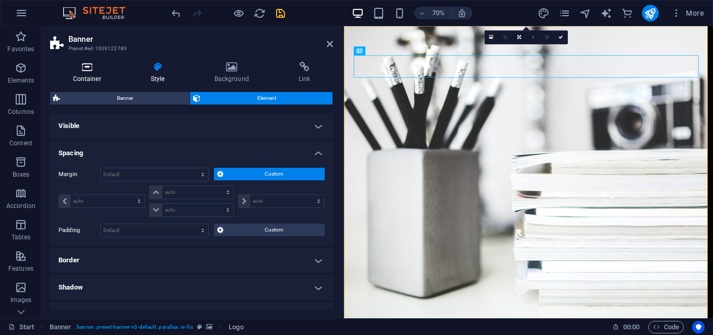
click at [93, 73] on h4 "Container" at bounding box center [89, 73] width 78 height 22
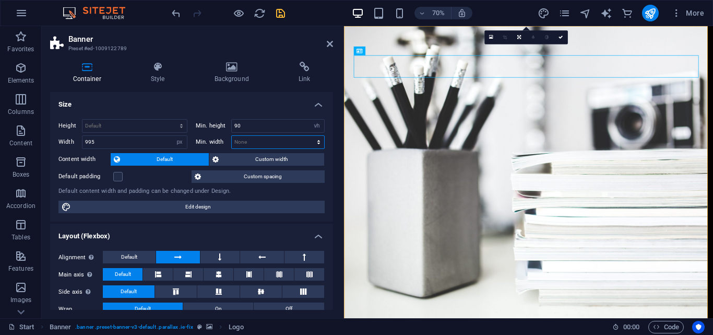
click at [319, 145] on select "None px rem % vh vw" at bounding box center [278, 142] width 92 height 13
click at [232, 136] on select "None px rem % vh vw" at bounding box center [278, 142] width 92 height 13
select select "DISABLED_OPTION_VALUE"
click at [315, 127] on select "None px rem % vh vw" at bounding box center [317, 126] width 15 height 13
select select "r18oe5ueno4"
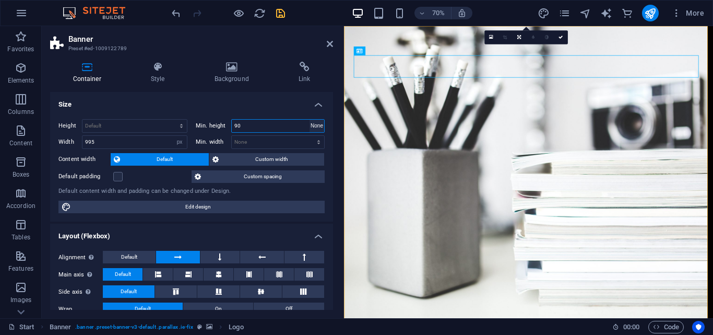
click at [310, 120] on select "None px rem % vh vw" at bounding box center [317, 126] width 15 height 13
select select "DISABLED_OPTION_VALUE"
click at [180, 141] on select "Default px rem % em vh vw" at bounding box center [179, 142] width 15 height 13
select select "default"
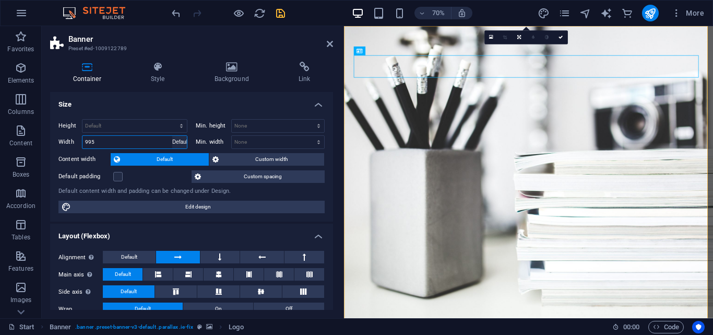
click at [172, 136] on select "Default px rem % em vh vw" at bounding box center [179, 142] width 15 height 13
select select "DISABLED_OPTION_VALUE"
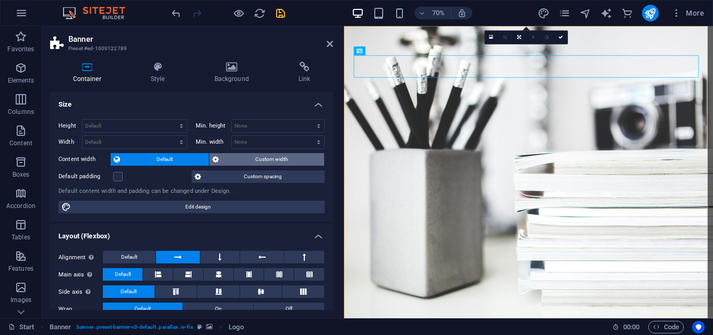
click at [284, 160] on span "Custom width" at bounding box center [271, 159] width 99 height 13
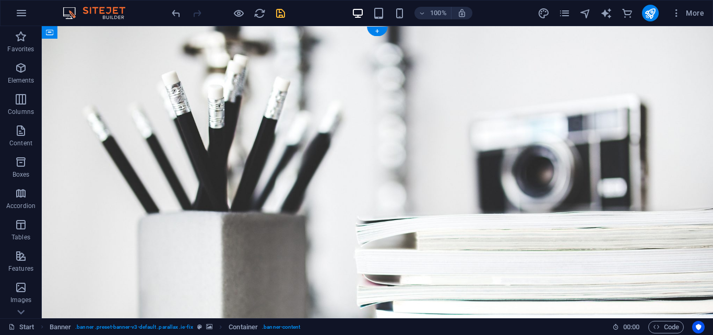
drag, startPoint x: 427, startPoint y: 100, endPoint x: 596, endPoint y: 71, distance: 172.3
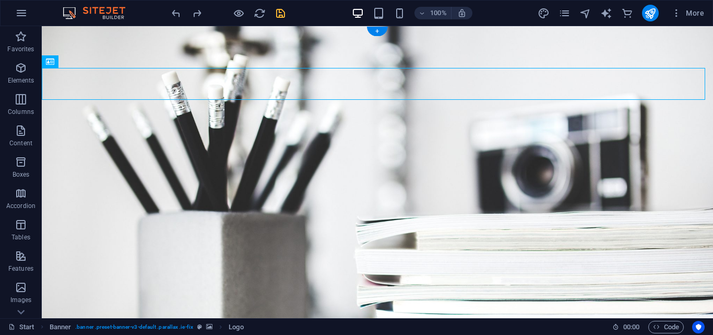
drag, startPoint x: 101, startPoint y: 77, endPoint x: 135, endPoint y: 71, distance: 34.0
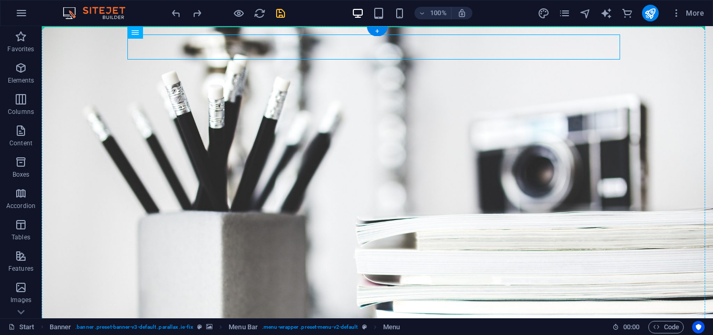
drag, startPoint x: 303, startPoint y: 47, endPoint x: 339, endPoint y: 87, distance: 54.0
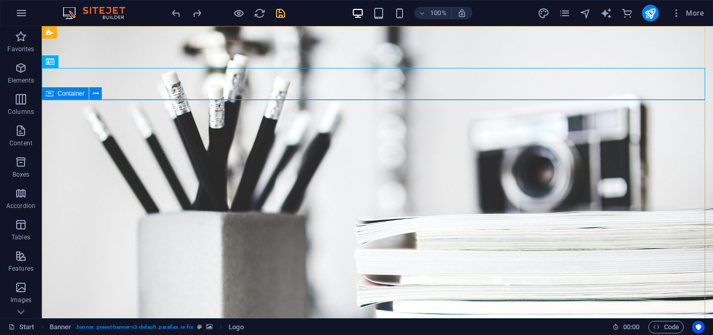
click at [51, 95] on icon at bounding box center [49, 93] width 7 height 13
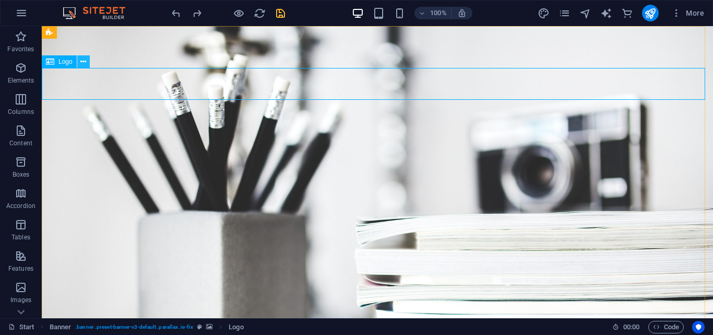
click at [84, 62] on icon at bounding box center [83, 61] width 6 height 11
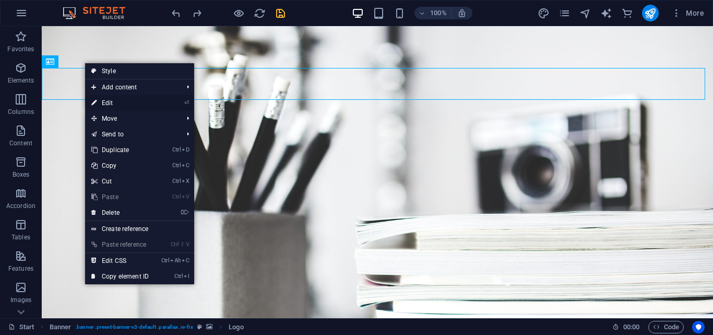
click at [114, 101] on link "⏎ Edit" at bounding box center [120, 103] width 70 height 16
select select "px"
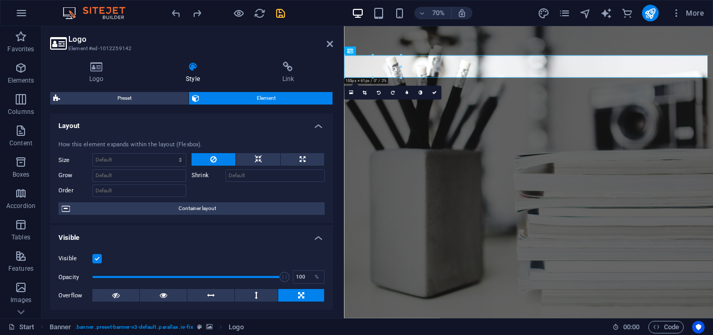
drag, startPoint x: 330, startPoint y: 178, endPoint x: 331, endPoint y: 143, distance: 35.0
click at [331, 143] on div "How this element expands within the layout (Flexbox). Size Default auto px % 1/…" at bounding box center [191, 177] width 283 height 91
click at [99, 72] on icon at bounding box center [96, 67] width 92 height 10
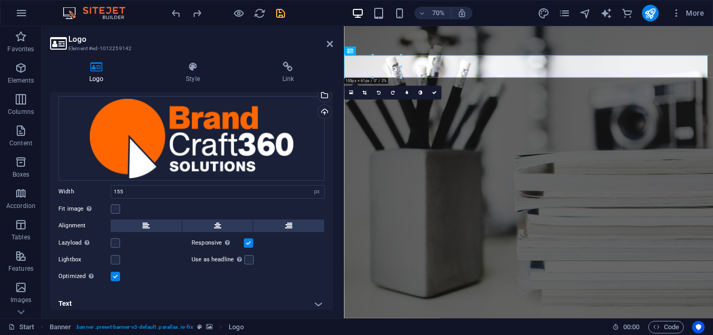
scroll to position [46, 0]
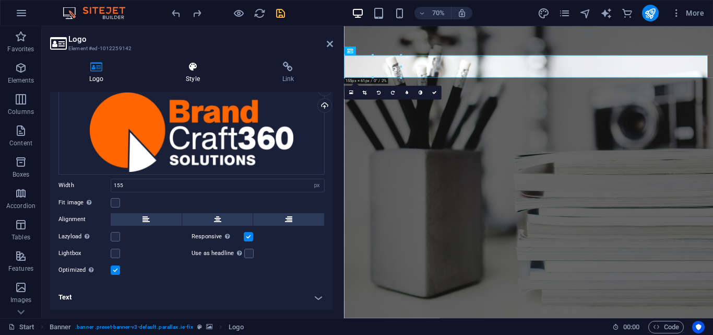
click at [184, 72] on icon at bounding box center [193, 67] width 92 height 10
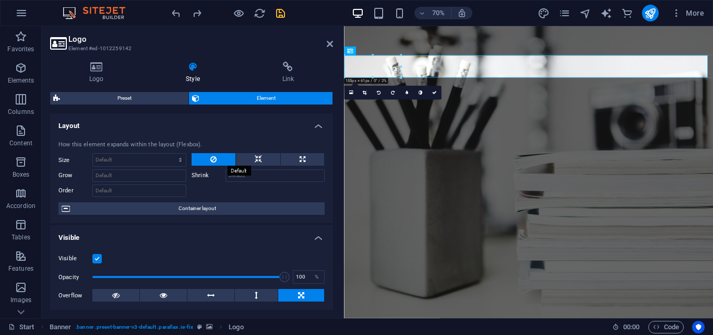
click at [213, 160] on icon at bounding box center [213, 159] width 6 height 13
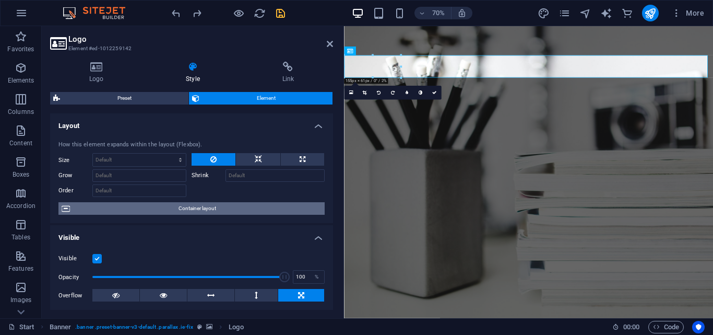
click at [198, 207] on span "Container layout" at bounding box center [197, 208] width 249 height 13
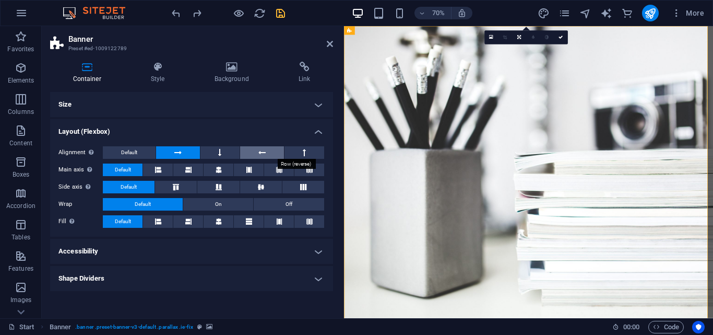
click at [265, 151] on icon at bounding box center [262, 152] width 7 height 13
click at [161, 205] on button "Default" at bounding box center [143, 204] width 80 height 13
click at [319, 252] on h4 "Accessibility" at bounding box center [191, 251] width 283 height 25
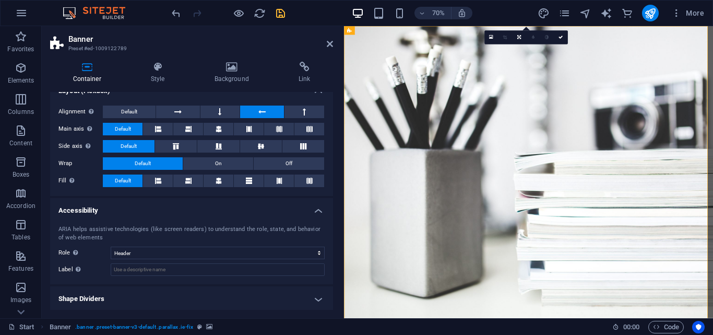
scroll to position [42, 0]
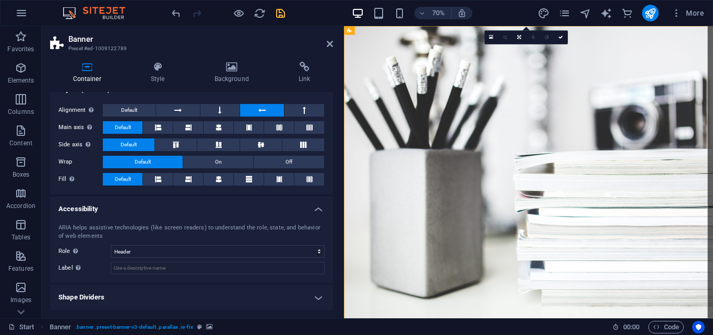
click at [315, 298] on h4 "Shape Dividers" at bounding box center [191, 297] width 283 height 25
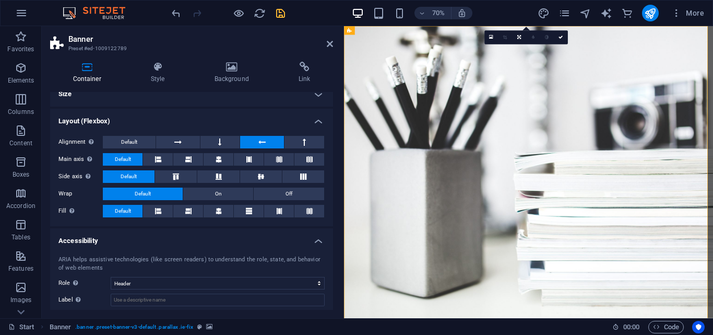
scroll to position [0, 0]
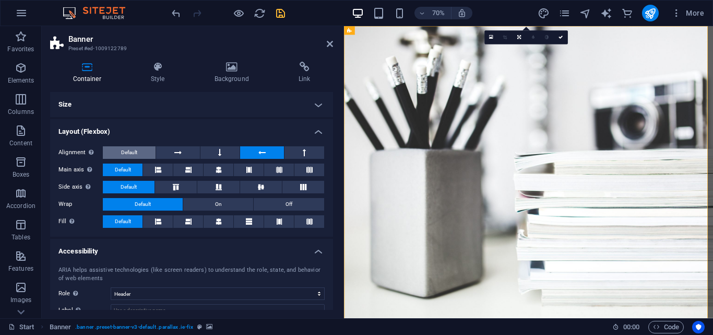
click at [138, 151] on button "Default" at bounding box center [129, 152] width 53 height 13
click at [132, 168] on button "Default" at bounding box center [123, 169] width 40 height 13
click at [160, 169] on icon at bounding box center [158, 169] width 6 height 13
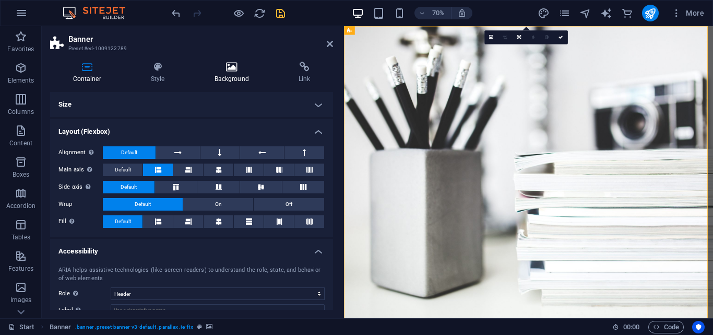
click at [230, 66] on icon at bounding box center [232, 67] width 80 height 10
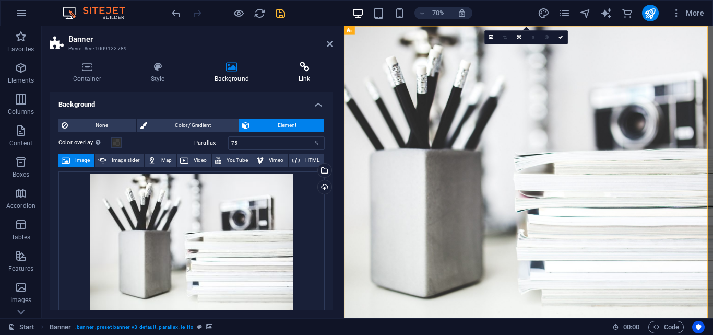
click at [306, 75] on h4 "Link" at bounding box center [304, 73] width 57 height 22
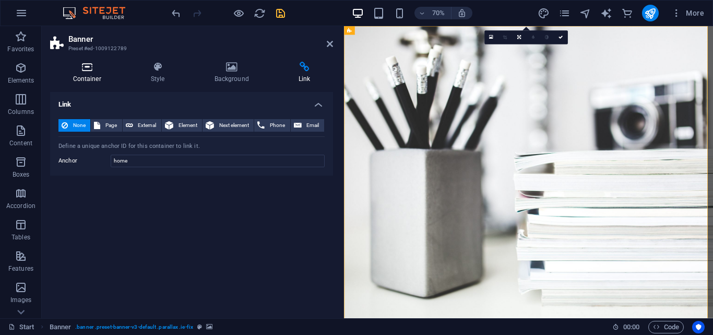
click at [92, 66] on icon at bounding box center [87, 67] width 74 height 10
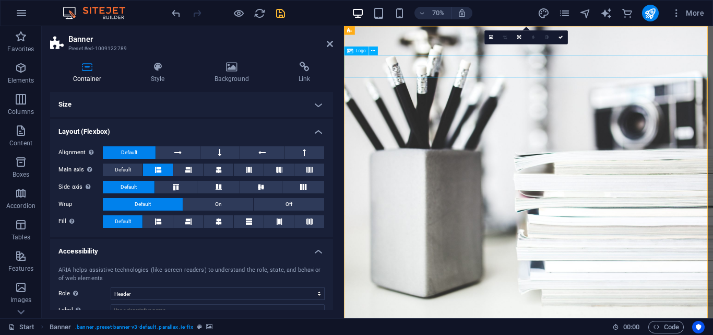
click at [330, 44] on icon at bounding box center [330, 44] width 6 height 8
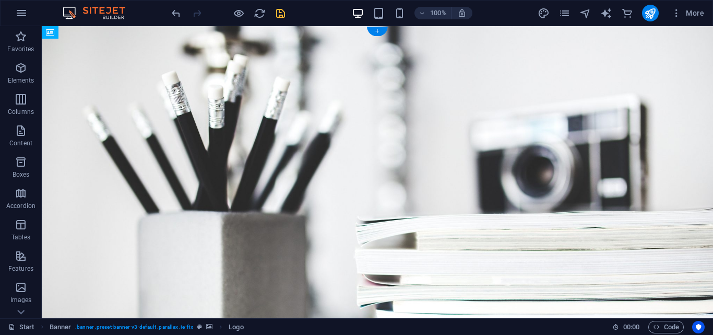
drag, startPoint x: 322, startPoint y: 76, endPoint x: 338, endPoint y: 46, distance: 34.1
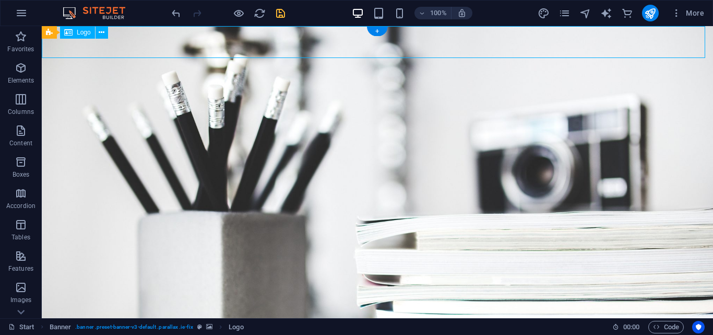
drag, startPoint x: 84, startPoint y: 45, endPoint x: 113, endPoint y: 49, distance: 29.5
click at [279, 9] on icon "save" at bounding box center [281, 13] width 12 height 12
checkbox input "false"
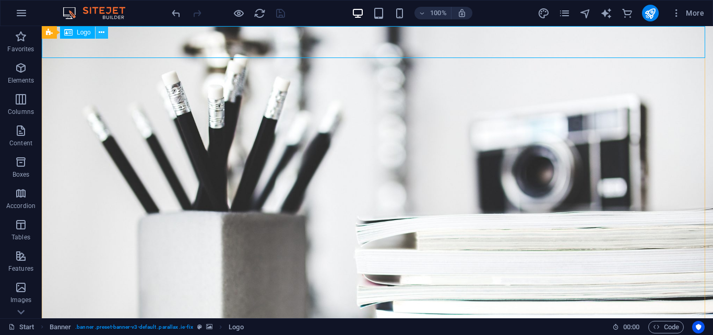
click at [100, 32] on icon at bounding box center [102, 32] width 6 height 11
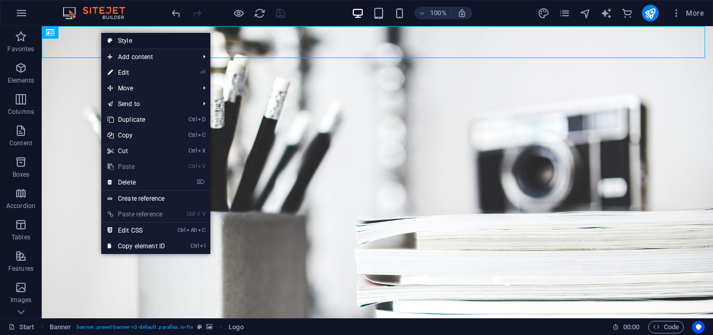
click at [137, 42] on link "Style" at bounding box center [155, 41] width 109 height 16
select select "rem"
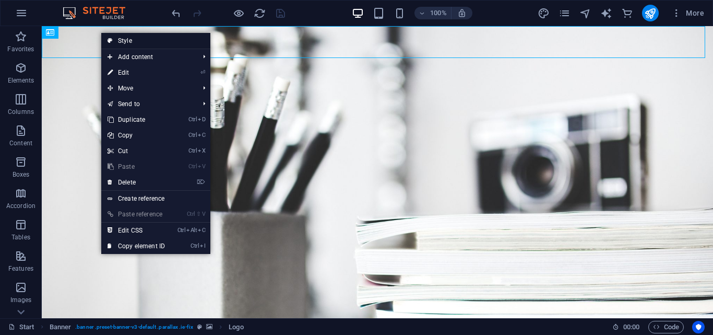
select select "rem"
select select "px"
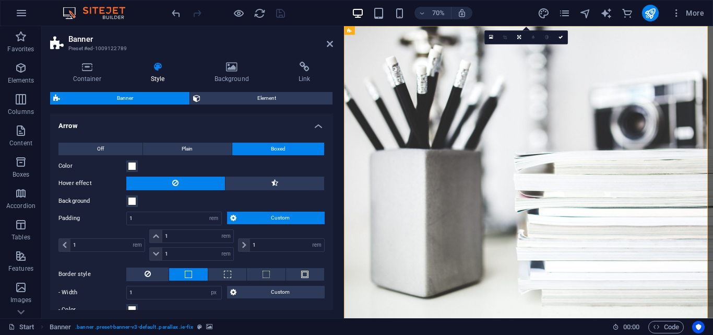
click at [158, 69] on icon at bounding box center [158, 67] width 60 height 10
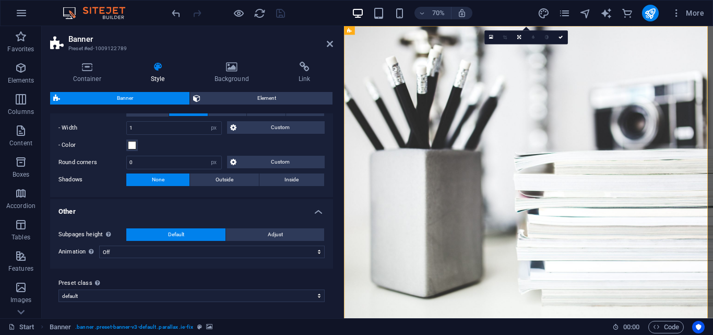
scroll to position [165, 0]
click at [227, 178] on span "Outside" at bounding box center [225, 179] width 18 height 13
type input "2"
type input "4"
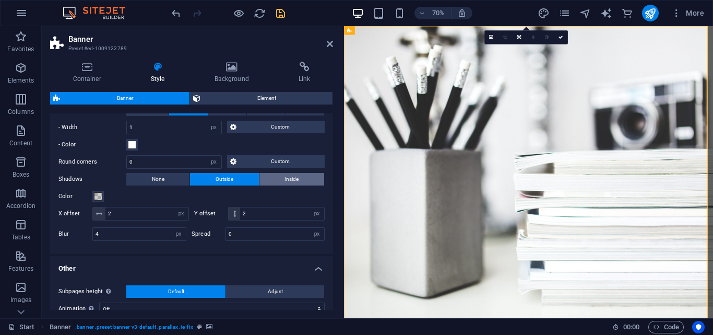
click at [285, 179] on span "Inside" at bounding box center [292, 179] width 14 height 13
click at [225, 179] on span "Outside" at bounding box center [225, 179] width 18 height 13
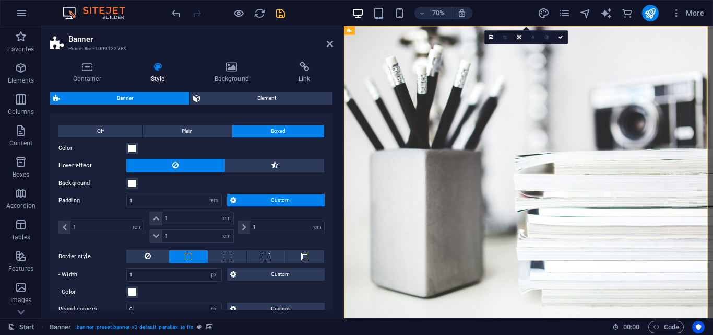
scroll to position [0, 0]
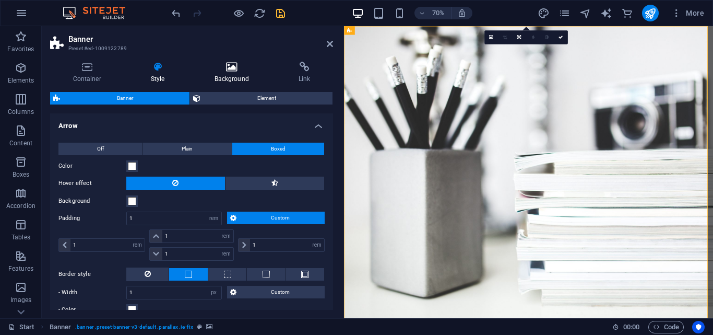
click at [215, 73] on h4 "Background" at bounding box center [234, 73] width 84 height 22
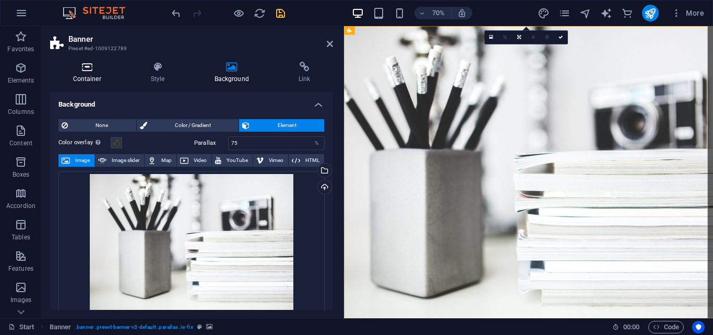
click at [85, 66] on icon at bounding box center [87, 67] width 74 height 10
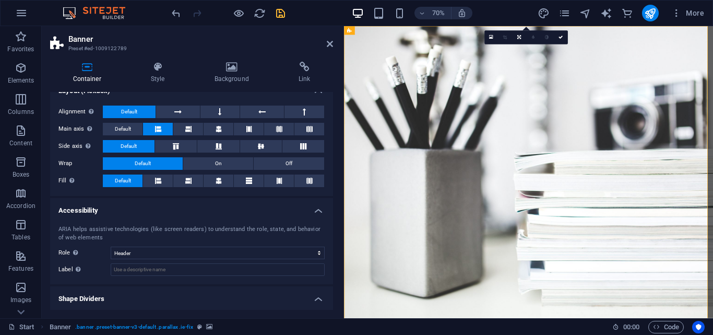
scroll to position [65, 0]
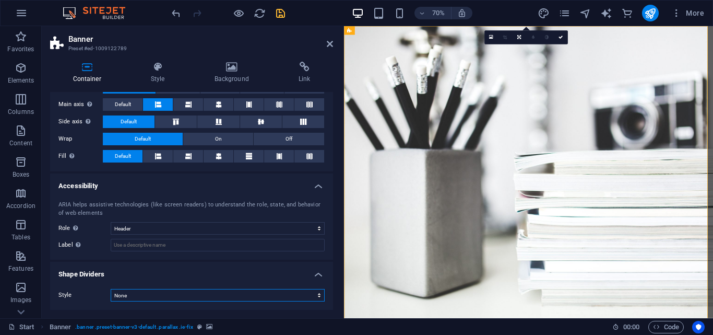
click at [315, 295] on select "None Triangle Square Diagonal Polygon 1 Polygon 2 Zigzag Multiple Zigzags Waves…" at bounding box center [218, 295] width 214 height 13
click at [338, 282] on div "Container Style Background Link Size Height Default px rem % vh vw Min. height …" at bounding box center [192, 185] width 300 height 265
click at [21, 132] on icon "button" at bounding box center [21, 130] width 13 height 13
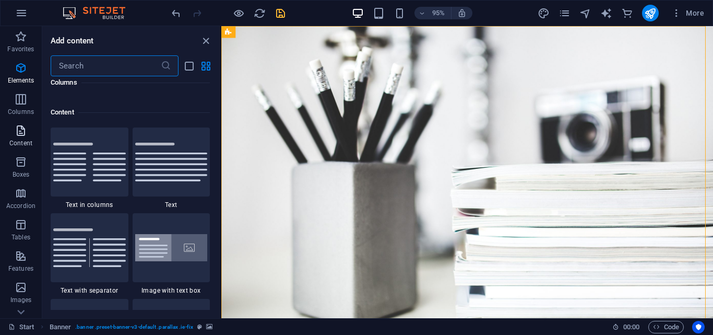
scroll to position [1827, 0]
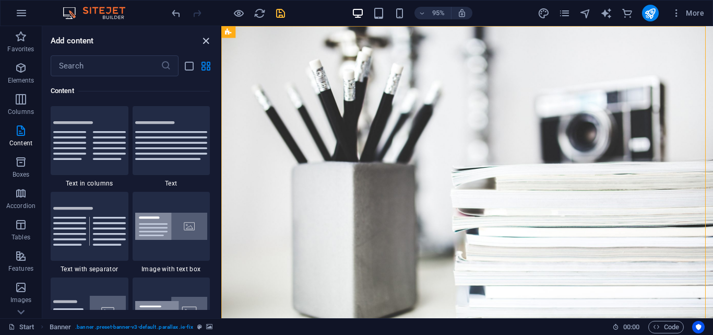
click at [204, 39] on icon "close panel" at bounding box center [206, 41] width 12 height 12
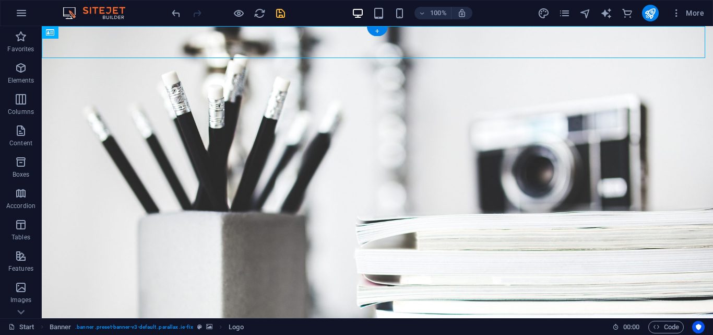
drag, startPoint x: 117, startPoint y: 59, endPoint x: 141, endPoint y: 45, distance: 27.6
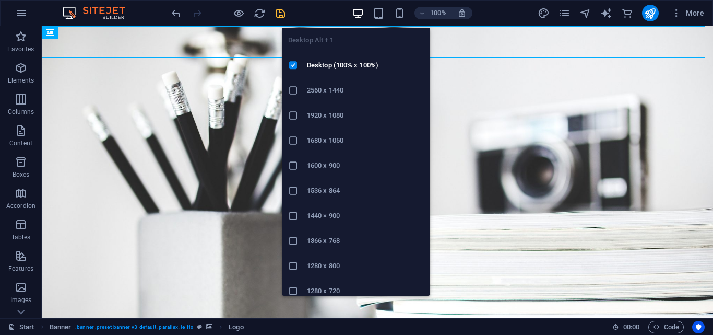
drag, startPoint x: 435, startPoint y: 158, endPoint x: 433, endPoint y: 200, distance: 41.8
click at [430, 200] on div "Desktop Alt + 1 Desktop (100% x 100%) 2560 x 1440 1920 x 1080 1680 x [PHONE_NUM…" at bounding box center [356, 162] width 148 height 268
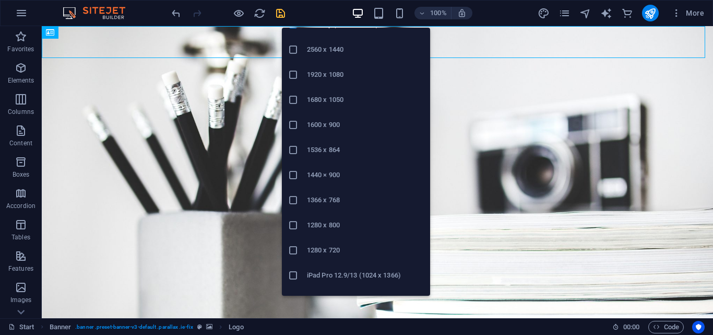
scroll to position [58, 0]
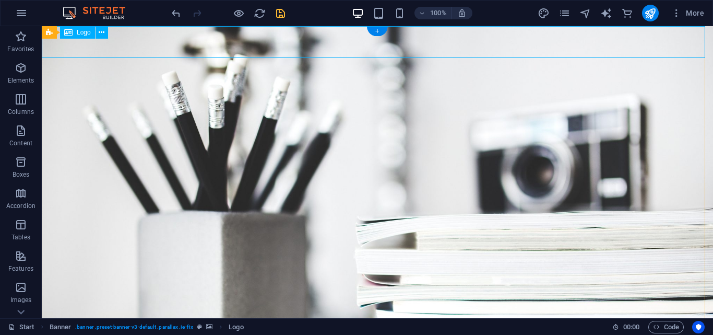
click at [70, 34] on icon at bounding box center [68, 32] width 8 height 13
select select "px"
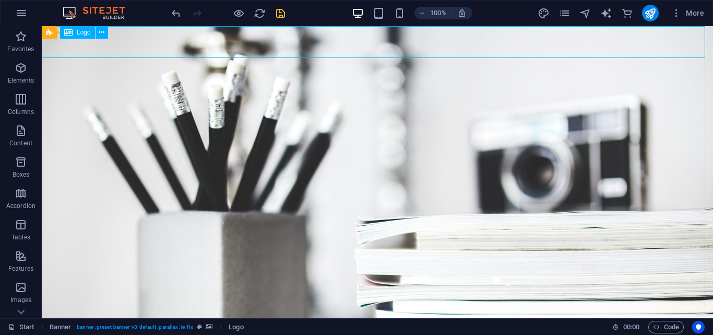
select select "px"
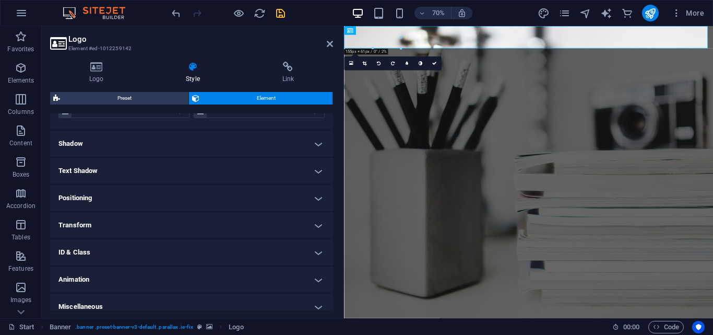
scroll to position [320, 0]
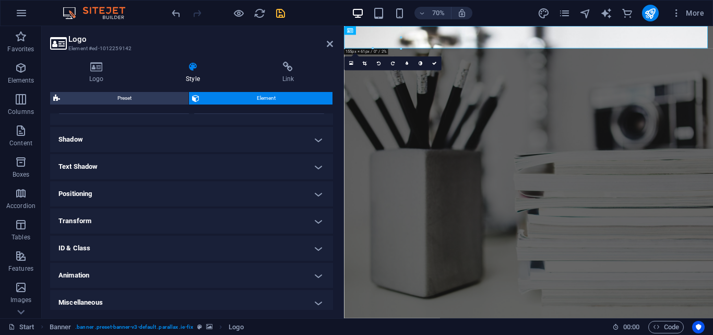
click at [109, 194] on h4 "Positioning" at bounding box center [191, 193] width 283 height 25
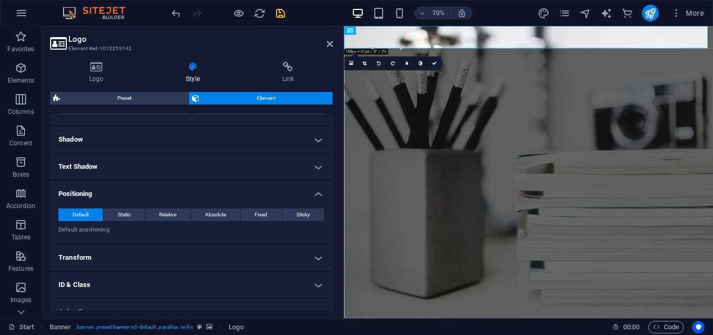
click at [108, 260] on h4 "Transform" at bounding box center [191, 257] width 283 height 25
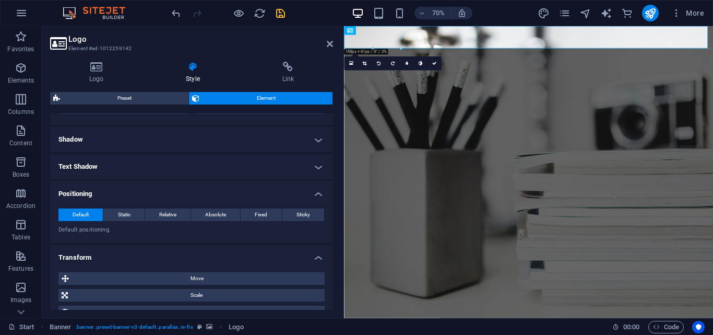
drag, startPoint x: 331, startPoint y: 261, endPoint x: 331, endPoint y: 282, distance: 20.9
click at [331, 282] on li "Transform Move X offset 0 px rem % em vh vw Y offset 0 px rem % em vh vw Scale …" at bounding box center [191, 294] width 283 height 98
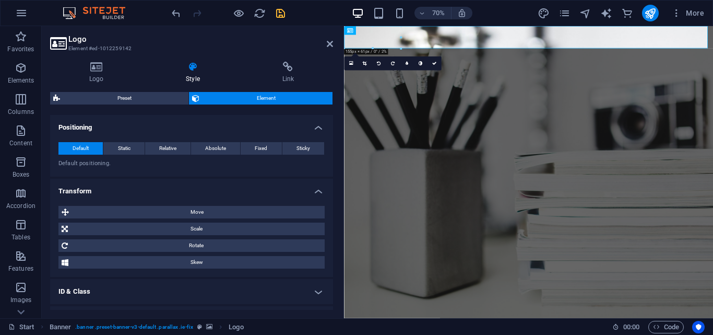
scroll to position [388, 0]
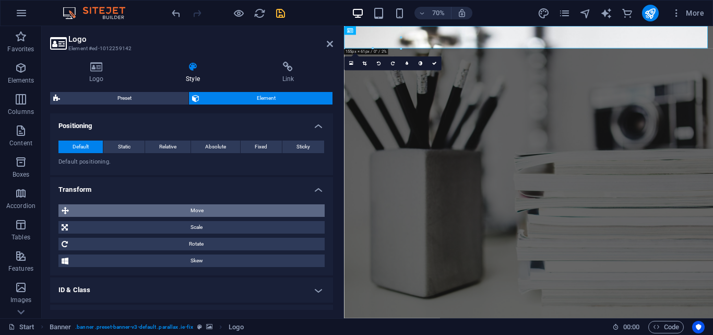
click at [190, 211] on span "Move" at bounding box center [197, 210] width 250 height 13
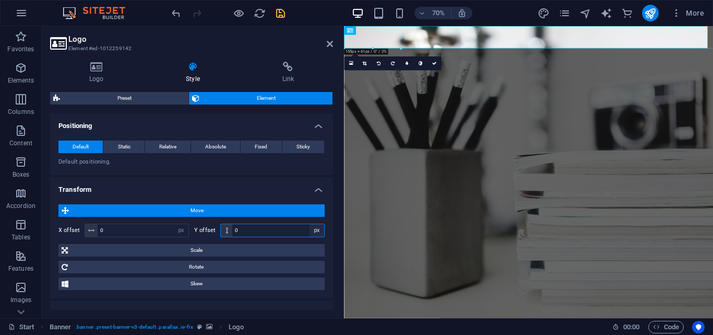
click at [315, 231] on select "px rem % em vh vw" at bounding box center [317, 230] width 15 height 13
click at [310, 224] on select "px rem % em vh vw" at bounding box center [317, 230] width 15 height 13
click at [315, 231] on select "px rem % em vh vw" at bounding box center [317, 230] width 15 height 13
select select "em"
click at [310, 224] on select "px rem % em vh vw" at bounding box center [317, 230] width 15 height 13
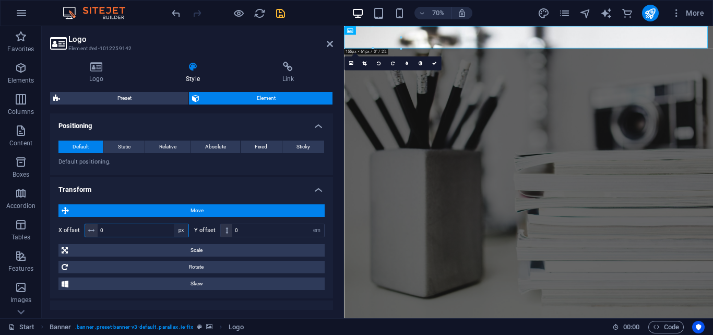
click at [179, 230] on select "px rem % em vh vw" at bounding box center [181, 230] width 15 height 13
select select "vh"
click at [174, 224] on select "px rem % em vh vw" at bounding box center [181, 230] width 15 height 13
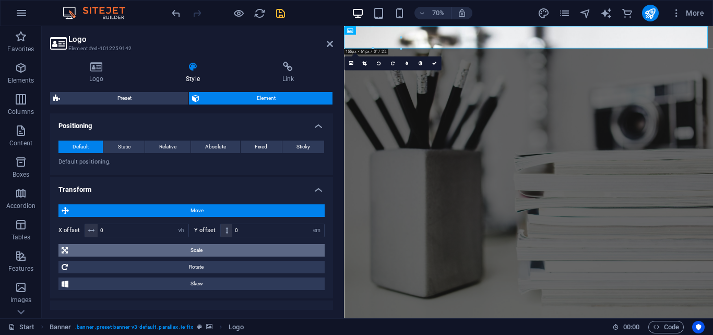
click at [177, 250] on span "Scale" at bounding box center [196, 250] width 251 height 13
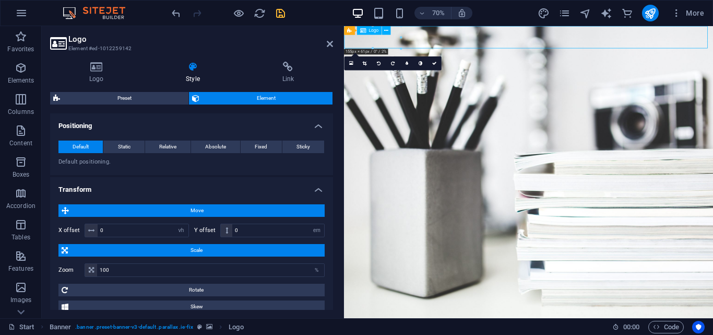
drag, startPoint x: 379, startPoint y: 43, endPoint x: 413, endPoint y: 44, distance: 34.0
click at [332, 44] on icon at bounding box center [330, 44] width 6 height 8
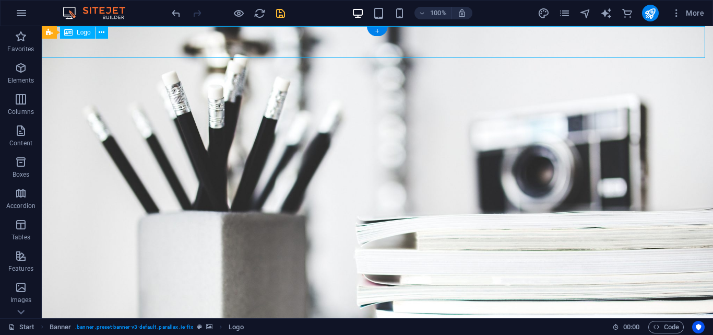
drag, startPoint x: 54, startPoint y: 49, endPoint x: 88, endPoint y: 50, distance: 34.5
click at [280, 14] on icon "save" at bounding box center [281, 13] width 12 height 12
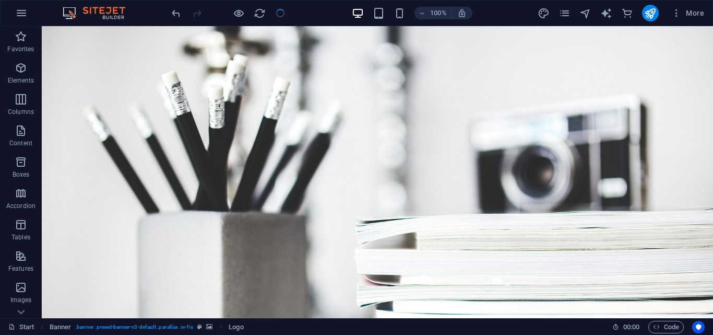
checkbox input "false"
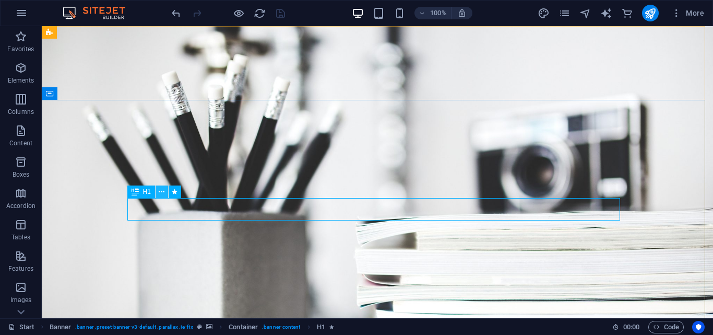
click at [161, 193] on icon at bounding box center [162, 191] width 6 height 11
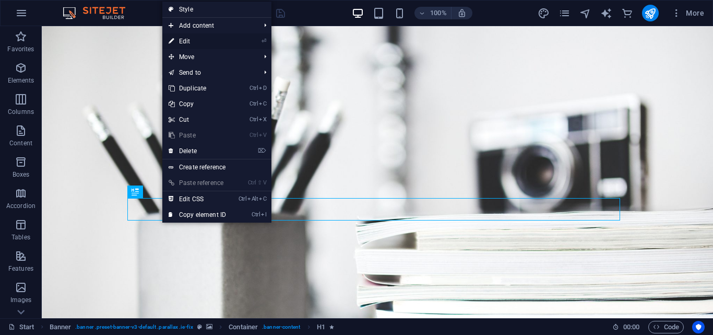
click at [198, 40] on link "⏎ Edit" at bounding box center [197, 41] width 70 height 16
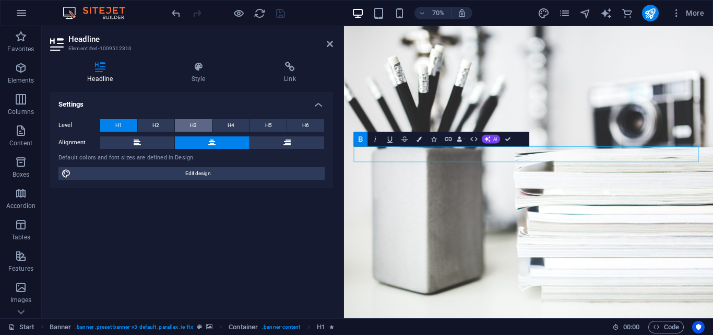
click at [197, 125] on span "H3" at bounding box center [193, 125] width 7 height 13
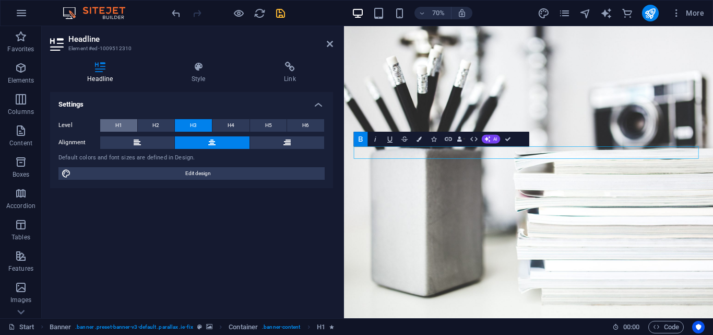
click at [121, 125] on span "H1" at bounding box center [118, 125] width 7 height 13
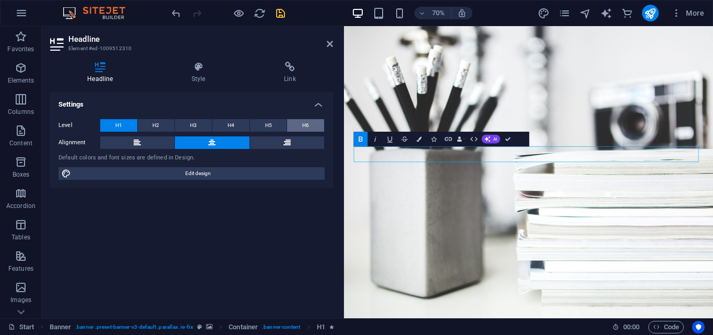
click at [312, 125] on button "H6" at bounding box center [305, 125] width 37 height 13
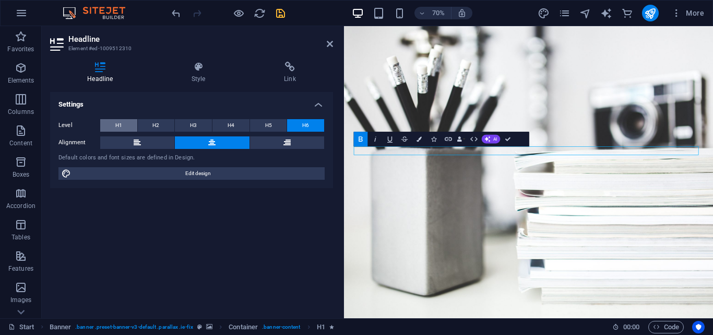
click at [126, 126] on button "H1" at bounding box center [118, 125] width 37 height 13
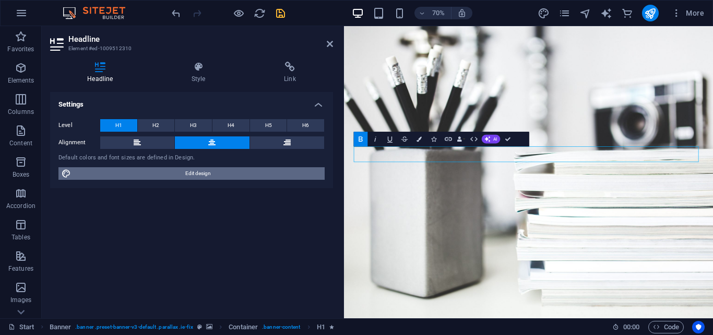
click at [196, 176] on span "Edit design" at bounding box center [198, 173] width 248 height 13
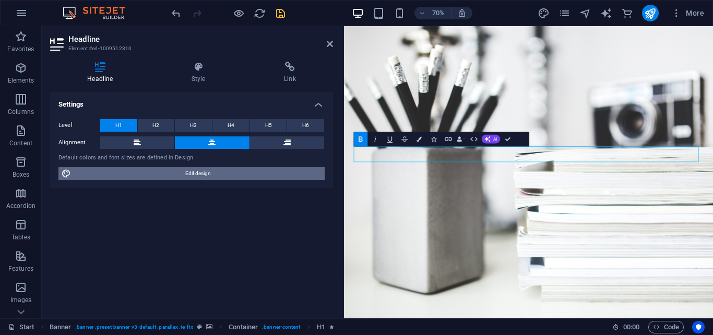
select select "px"
select select "400"
select select "px"
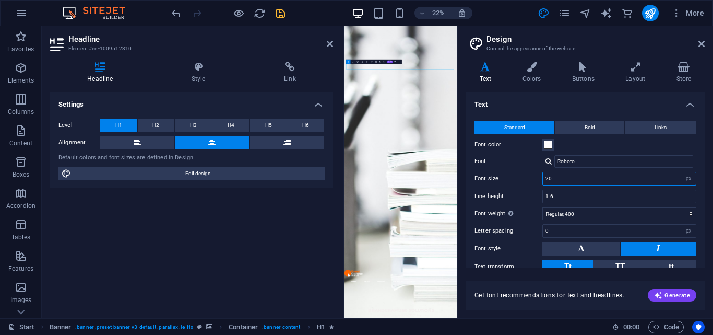
click at [645, 178] on input "20" at bounding box center [619, 178] width 153 height 13
click at [686, 178] on select "rem px" at bounding box center [689, 178] width 15 height 13
drag, startPoint x: 548, startPoint y: 179, endPoint x: 539, endPoint y: 180, distance: 8.9
click at [539, 180] on div "Font size 20 rem px" at bounding box center [586, 179] width 222 height 14
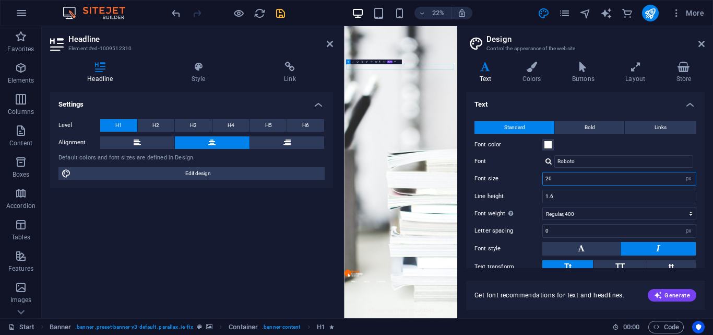
drag, startPoint x: 559, startPoint y: 178, endPoint x: 530, endPoint y: 179, distance: 29.3
click at [530, 179] on div "Font size 20 rem px" at bounding box center [586, 179] width 222 height 14
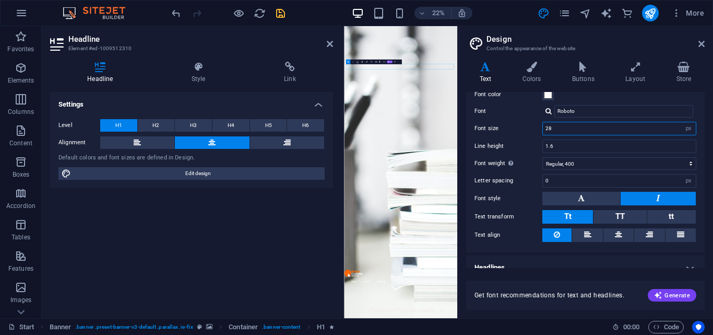
scroll to position [62, 0]
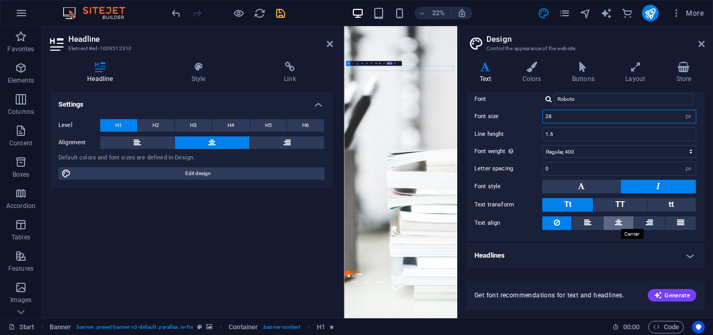
type input "28"
click at [620, 220] on icon at bounding box center [618, 222] width 7 height 13
click at [700, 45] on icon at bounding box center [702, 44] width 6 height 8
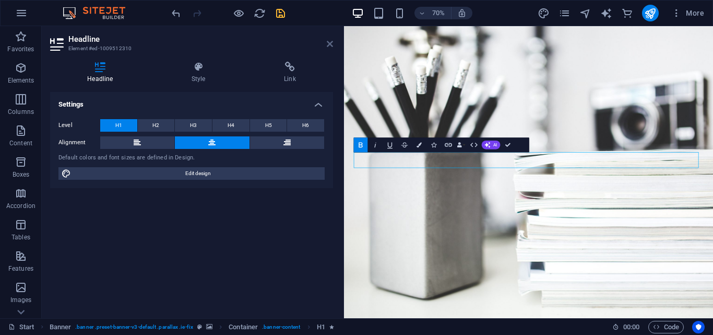
click at [330, 44] on icon at bounding box center [330, 44] width 6 height 8
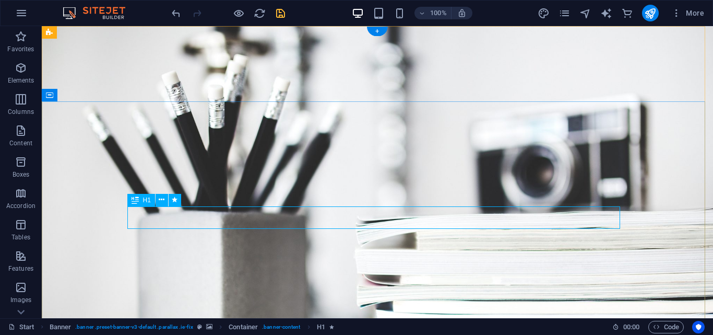
click at [160, 200] on icon at bounding box center [162, 199] width 6 height 11
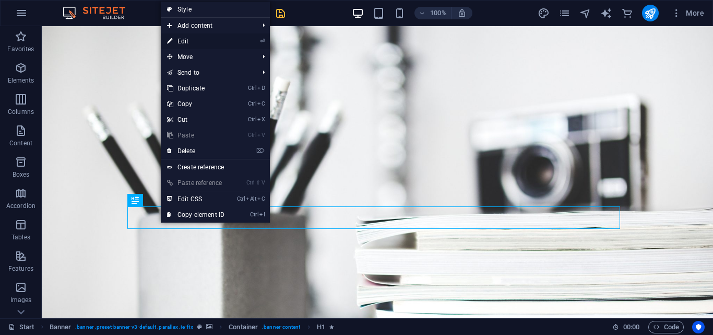
click at [198, 39] on link "⏎ Edit" at bounding box center [196, 41] width 70 height 16
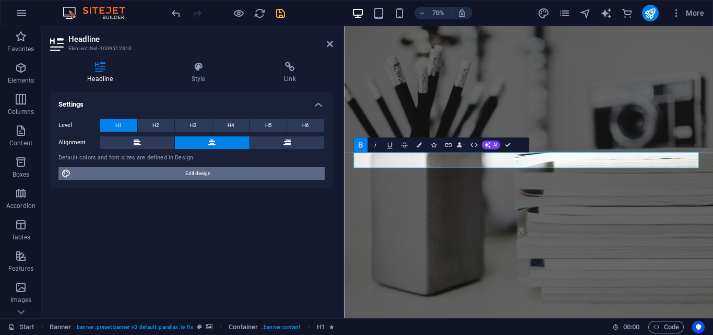
click at [186, 171] on span "Edit design" at bounding box center [198, 173] width 248 height 13
select select "px"
select select "400"
select select "px"
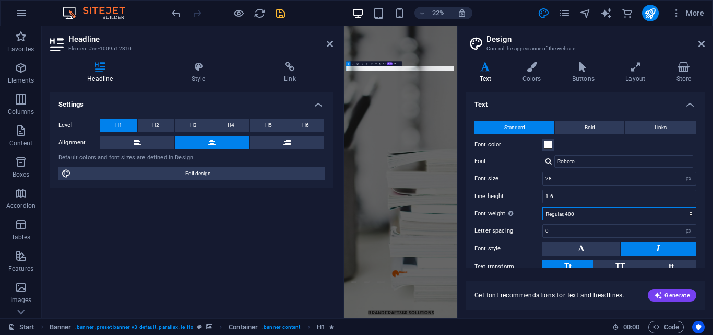
click at [689, 211] on select "Thin, 100 Extra-light, 200 Light, 300 Regular, 400 Medium, 500 Semi-bold, 600 B…" at bounding box center [620, 213] width 154 height 13
select select "600"
click at [543, 207] on select "Thin, 100 Extra-light, 200 Light, 300 Regular, 400 Medium, 500 Semi-bold, 600 B…" at bounding box center [620, 213] width 154 height 13
click at [570, 180] on input "28" at bounding box center [619, 178] width 153 height 13
drag, startPoint x: 570, startPoint y: 180, endPoint x: 531, endPoint y: 179, distance: 38.7
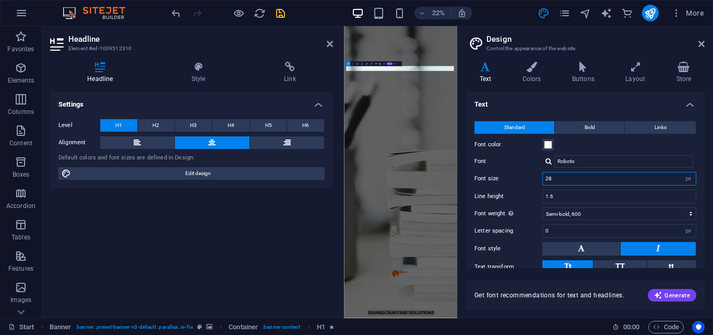
click at [531, 179] on div "Font size 28 rem px" at bounding box center [586, 179] width 222 height 14
type input "36"
click at [705, 43] on icon at bounding box center [702, 44] width 6 height 8
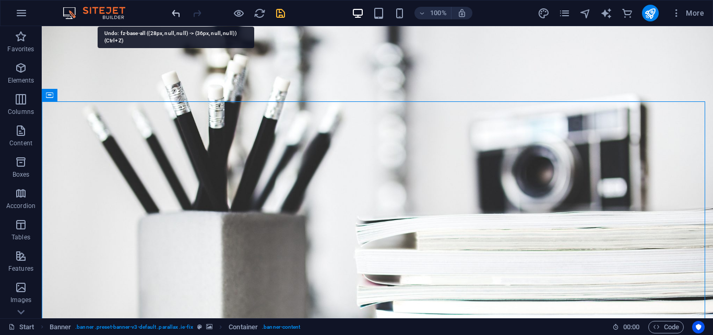
click at [174, 13] on icon "undo" at bounding box center [176, 13] width 12 height 12
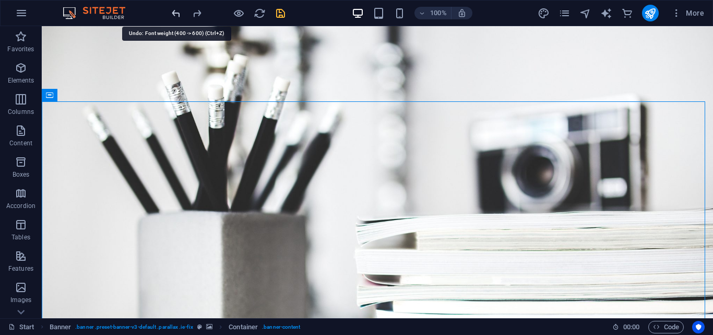
click at [175, 13] on icon "undo" at bounding box center [176, 13] width 12 height 12
click at [198, 14] on icon "redo" at bounding box center [197, 13] width 12 height 12
click at [173, 15] on icon "undo" at bounding box center [176, 13] width 12 height 12
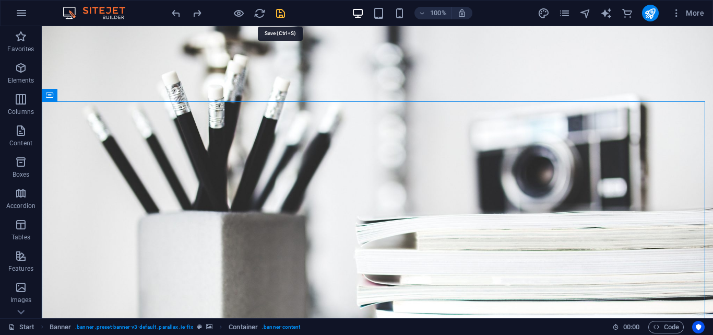
click at [280, 13] on icon "save" at bounding box center [281, 13] width 12 height 12
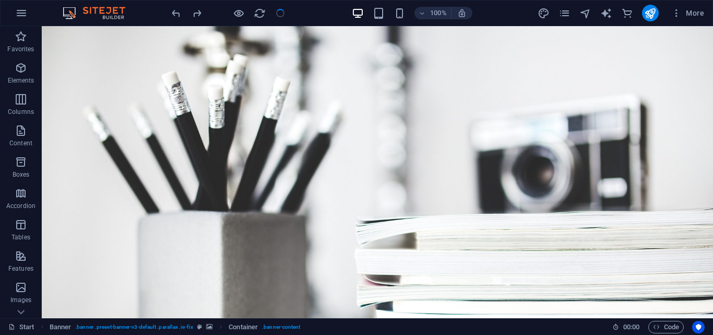
checkbox input "false"
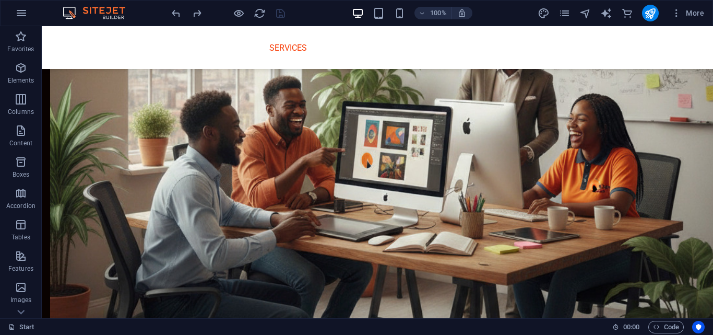
scroll to position [1102, 0]
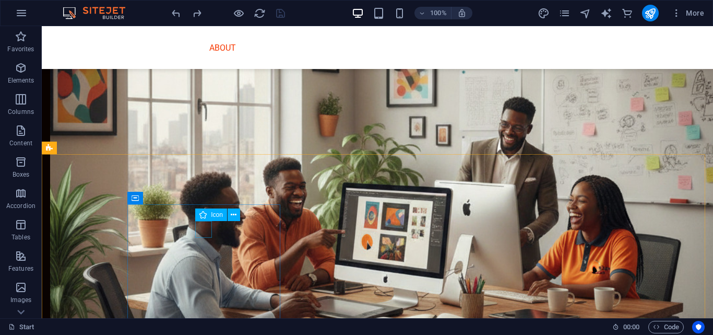
click at [212, 215] on span "Icon" at bounding box center [217, 215] width 12 height 6
click at [233, 214] on icon at bounding box center [234, 214] width 6 height 11
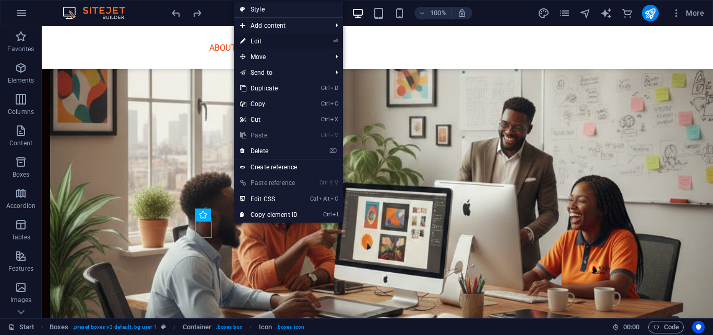
click at [271, 40] on link "⏎ Edit" at bounding box center [269, 41] width 70 height 16
select select "xMidYMid"
select select "px"
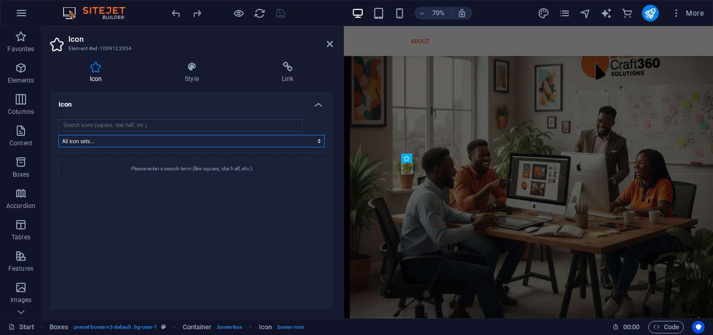
click at [144, 137] on select "All icon sets... IcoFont Ionicons FontAwesome Brands FontAwesome Duotone FontAw…" at bounding box center [191, 141] width 266 height 13
click at [58, 135] on select "All icon sets... IcoFont Ionicons FontAwesome Brands FontAwesome Duotone FontAw…" at bounding box center [191, 141] width 266 height 13
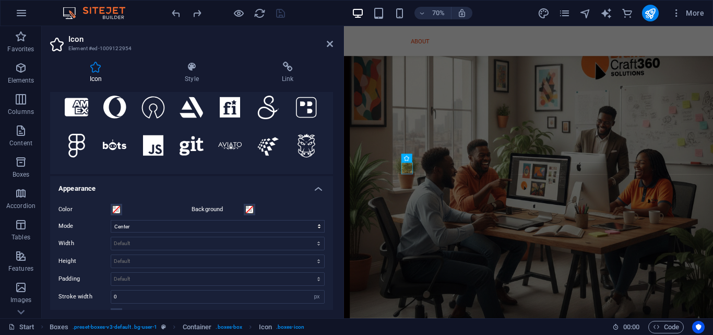
scroll to position [0, 0]
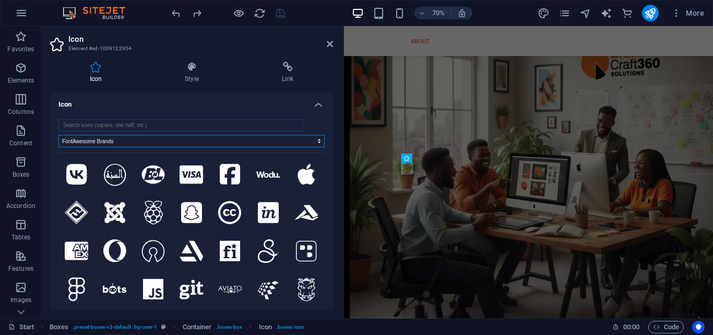
click at [315, 140] on select "All icon sets... IcoFont Ionicons FontAwesome Brands FontAwesome Duotone FontAw…" at bounding box center [191, 141] width 266 height 13
click at [58, 135] on select "All icon sets... IcoFont Ionicons FontAwesome Brands FontAwesome Duotone FontAw…" at bounding box center [191, 141] width 266 height 13
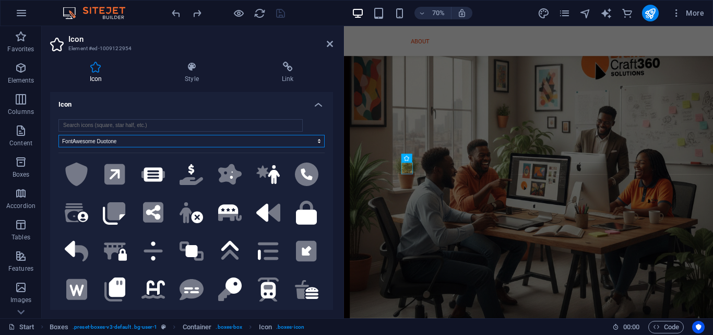
click at [133, 140] on select "All icon sets... IcoFont Ionicons FontAwesome Brands FontAwesome Duotone FontAw…" at bounding box center [191, 141] width 266 height 13
click at [58, 135] on select "All icon sets... IcoFont Ionicons FontAwesome Brands FontAwesome Duotone FontAw…" at bounding box center [191, 141] width 266 height 13
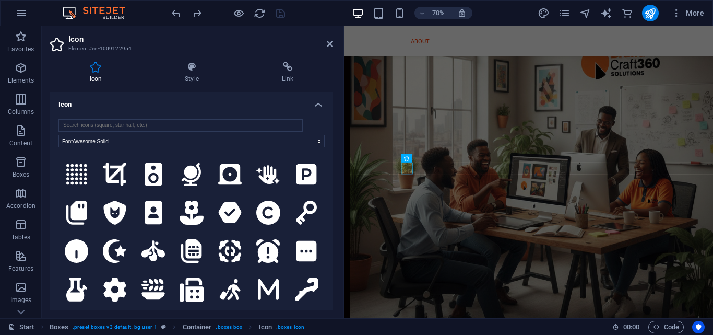
drag, startPoint x: 333, startPoint y: 144, endPoint x: 333, endPoint y: 168, distance: 24.5
click at [333, 168] on div "Icon Style Link Icon All icon sets... IcoFont Ionicons FontAwesome Brands FontA…" at bounding box center [192, 185] width 300 height 265
click at [186, 142] on select "All icon sets... IcoFont Ionicons FontAwesome Brands FontAwesome Duotone FontAw…" at bounding box center [191, 141] width 266 height 13
click at [58, 135] on select "All icon sets... IcoFont Ionicons FontAwesome Brands FontAwesome Duotone FontAw…" at bounding box center [191, 141] width 266 height 13
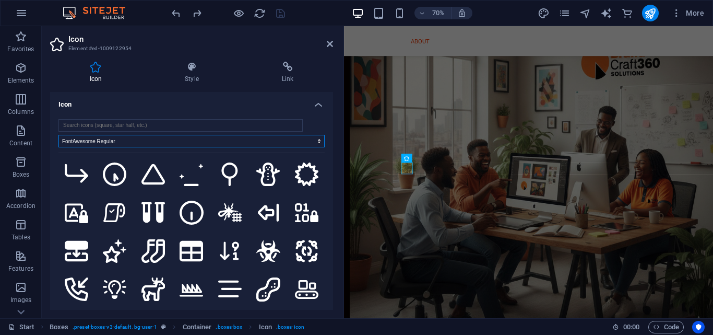
click at [151, 139] on select "All icon sets... IcoFont Ionicons FontAwesome Brands FontAwesome Duotone FontAw…" at bounding box center [191, 141] width 266 height 13
click at [58, 135] on select "All icon sets... IcoFont Ionicons FontAwesome Brands FontAwesome Duotone FontAw…" at bounding box center [191, 141] width 266 height 13
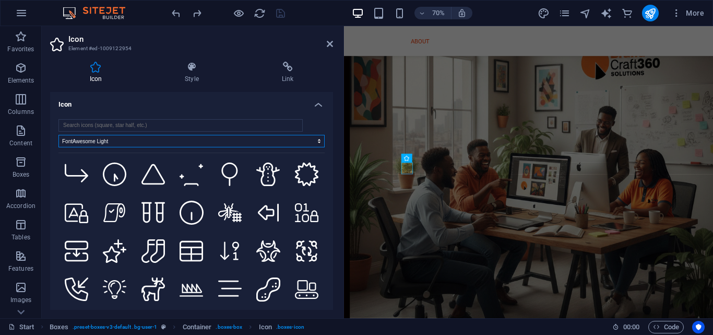
click at [306, 142] on select "All icon sets... IcoFont Ionicons FontAwesome Brands FontAwesome Duotone FontAw…" at bounding box center [191, 141] width 266 height 13
click at [58, 135] on select "All icon sets... IcoFont Ionicons FontAwesome Brands FontAwesome Duotone FontAw…" at bounding box center [191, 141] width 266 height 13
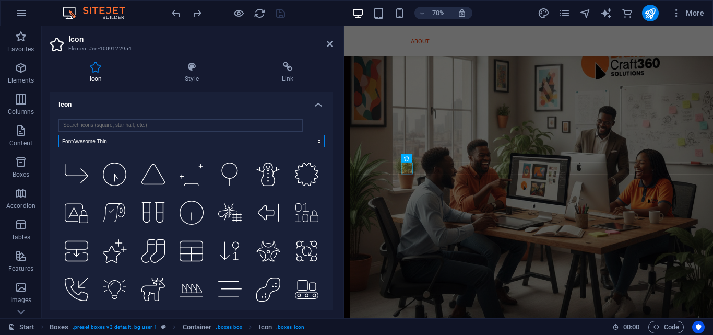
click at [314, 144] on select "All icon sets... IcoFont Ionicons FontAwesome Brands FontAwesome Duotone FontAw…" at bounding box center [191, 141] width 266 height 13
click at [58, 135] on select "All icon sets... IcoFont Ionicons FontAwesome Brands FontAwesome Duotone FontAw…" at bounding box center [191, 141] width 266 height 13
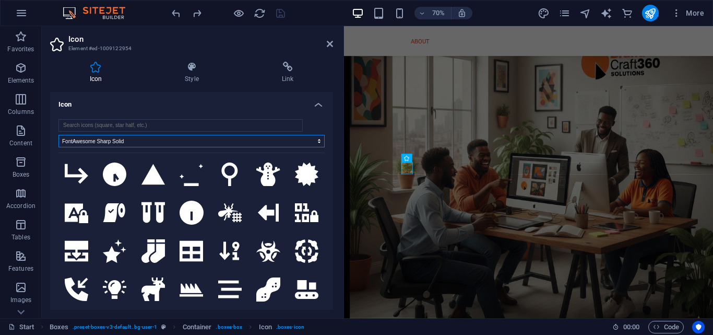
click at [310, 143] on select "All icon sets... IcoFont Ionicons FontAwesome Brands FontAwesome Duotone FontAw…" at bounding box center [191, 141] width 266 height 13
select select "font-awesome-sharp-regular"
click at [58, 135] on select "All icon sets... IcoFont Ionicons FontAwesome Brands FontAwesome Duotone FontAw…" at bounding box center [191, 141] width 266 height 13
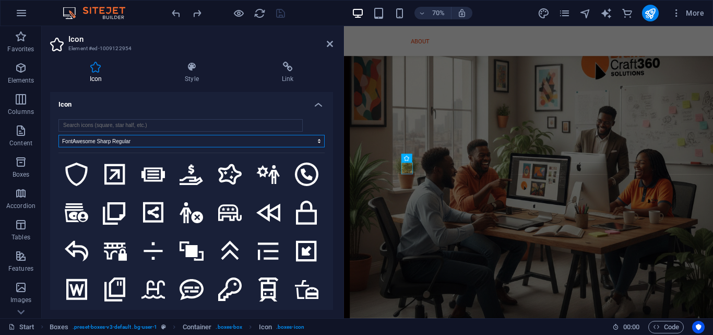
click at [316, 142] on select "All icon sets... IcoFont Ionicons FontAwesome Brands FontAwesome Duotone FontAw…" at bounding box center [191, 141] width 266 height 13
click at [284, 122] on input "search" at bounding box center [180, 125] width 244 height 13
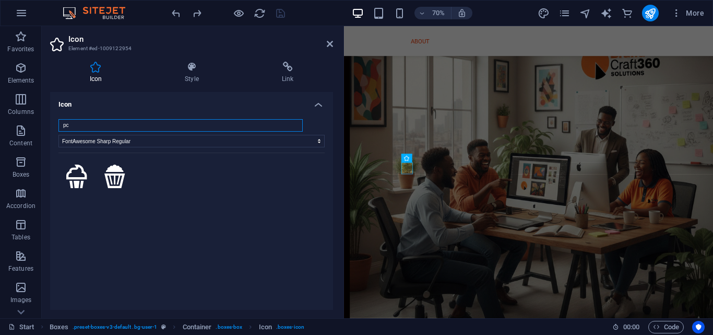
drag, startPoint x: 138, startPoint y: 126, endPoint x: 50, endPoint y: 128, distance: 88.3
click at [50, 128] on div "Icon Style Link Icon pc All icon sets... IcoFont Ionicons FontAwesome Brands Fo…" at bounding box center [192, 185] width 300 height 265
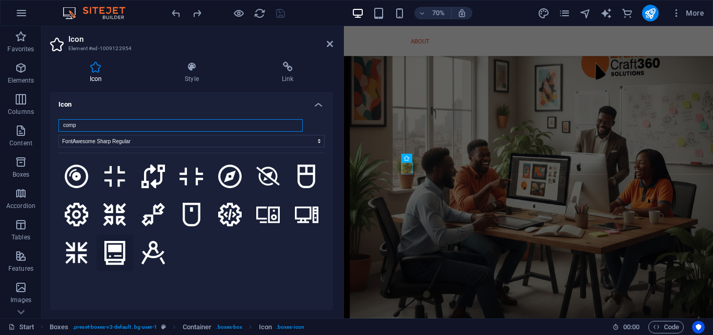
type input "comp"
click at [116, 248] on icon at bounding box center [114, 253] width 21 height 24
drag, startPoint x: 331, startPoint y: 160, endPoint x: 325, endPoint y: 194, distance: 34.9
click at [325, 194] on div "comp All icon sets... IcoFont Ionicons FontAwesome Brands FontAwesome Duotone F…" at bounding box center [191, 214] width 283 height 207
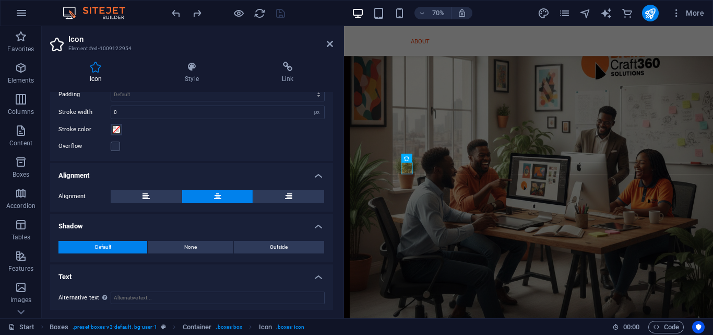
scroll to position [331, 0]
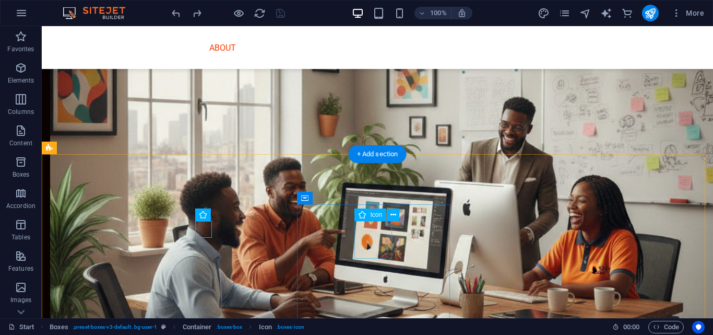
select select "xMidYMid"
select select "px"
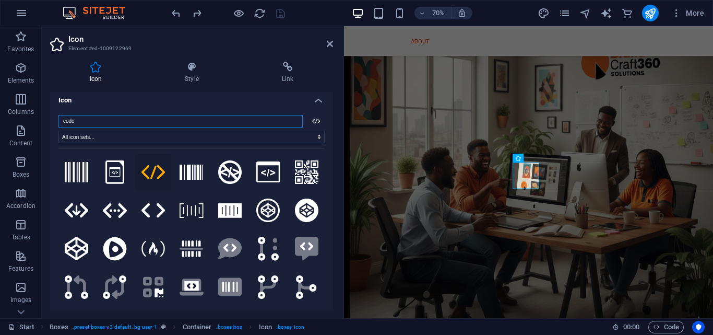
scroll to position [0, 0]
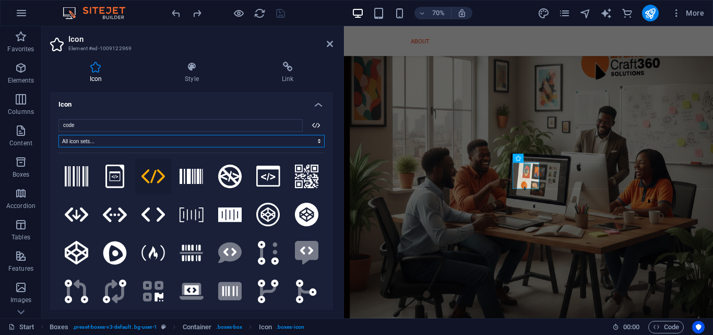
click at [310, 141] on select "All icon sets... IcoFont Ionicons FontAwesome Brands FontAwesome Duotone FontAw…" at bounding box center [191, 141] width 266 height 13
click at [58, 135] on select "All icon sets... IcoFont Ionicons FontAwesome Brands FontAwesome Duotone FontAw…" at bounding box center [191, 141] width 266 height 13
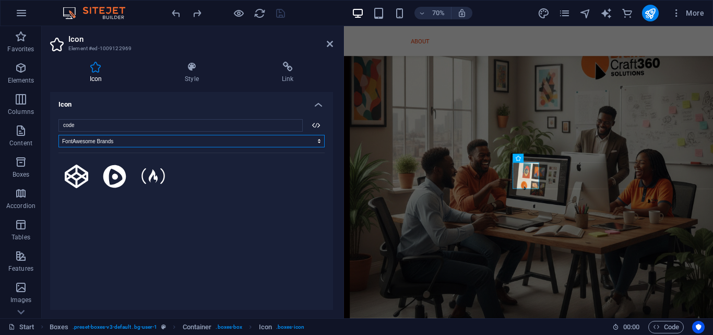
click at [284, 141] on select "All icon sets... IcoFont Ionicons FontAwesome Brands FontAwesome Duotone FontAw…" at bounding box center [191, 141] width 266 height 13
click at [58, 135] on select "All icon sets... IcoFont Ionicons FontAwesome Brands FontAwesome Duotone FontAw…" at bounding box center [191, 141] width 266 height 13
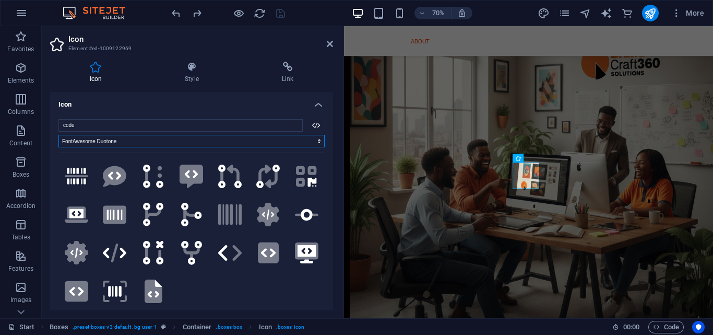
click at [313, 139] on select "All icon sets... IcoFont Ionicons FontAwesome Brands FontAwesome Duotone FontAw…" at bounding box center [191, 141] width 266 height 13
select select "font-awesome-regular"
click at [58, 135] on select "All icon sets... IcoFont Ionicons FontAwesome Brands FontAwesome Duotone FontAw…" at bounding box center [191, 141] width 266 height 13
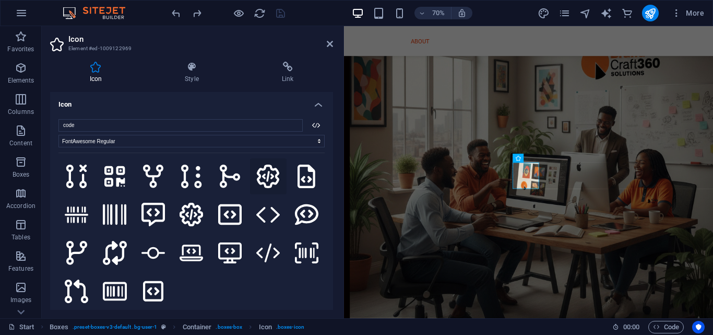
click at [264, 181] on icon at bounding box center [268, 177] width 22 height 24
select select "xMidYMid"
select select "px"
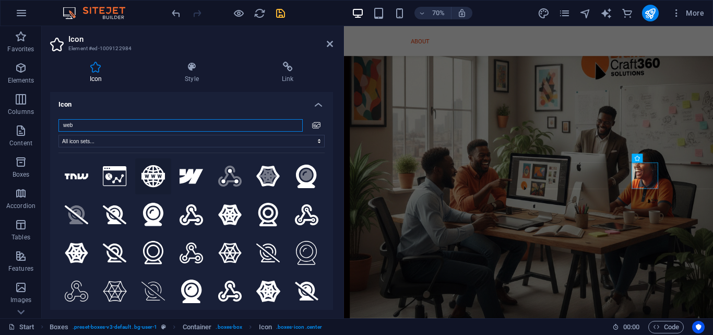
type input "web"
click at [148, 175] on icon at bounding box center [154, 176] width 24 height 22
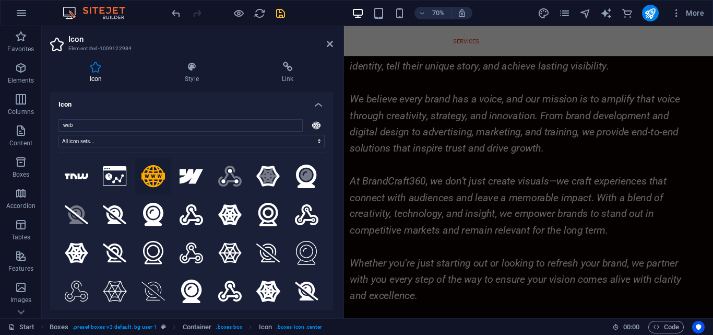
scroll to position [1625, 0]
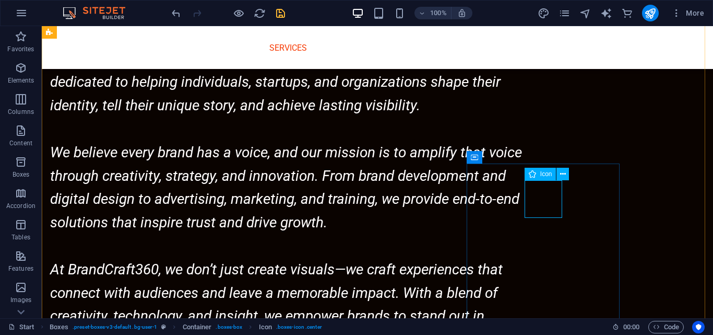
select select "xMidYMid"
select select "px"
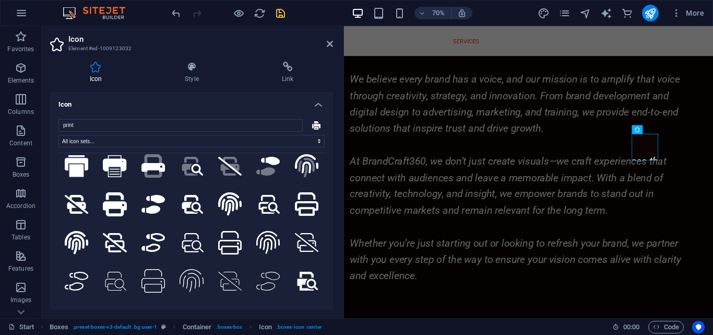
scroll to position [15, 0]
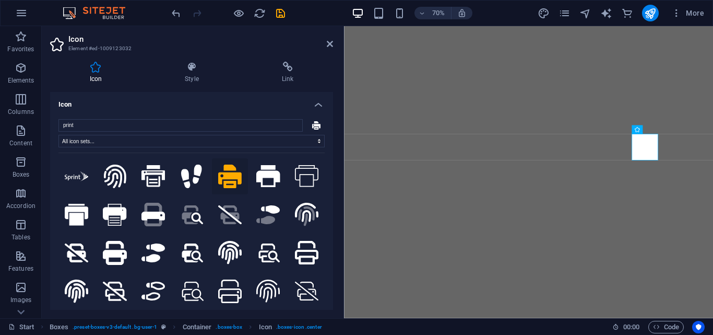
select select "xMidYMid"
select select "px"
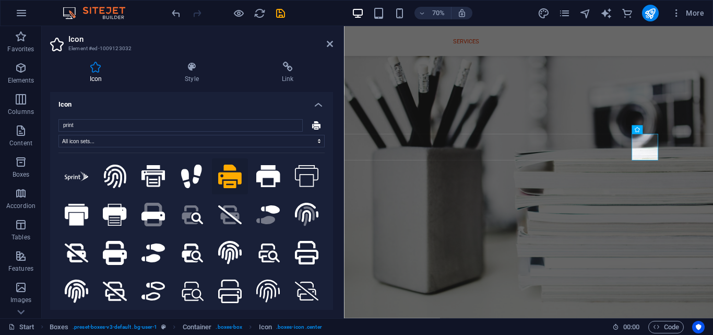
scroll to position [1625, 0]
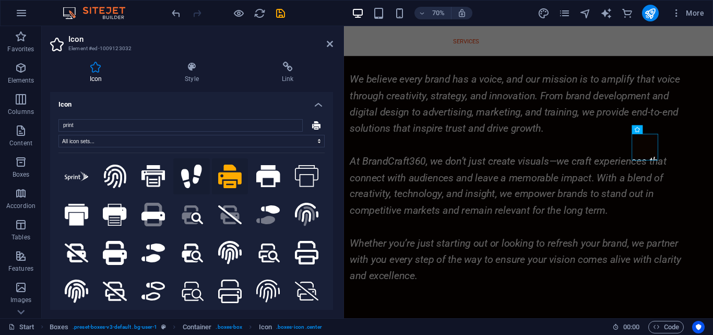
click at [196, 170] on icon at bounding box center [191, 177] width 21 height 24
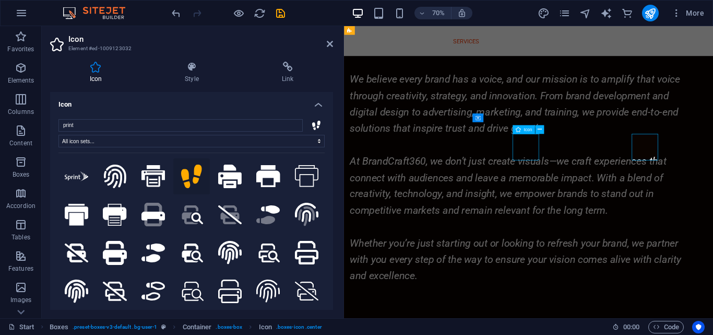
select select "xMidYMid"
select select "px"
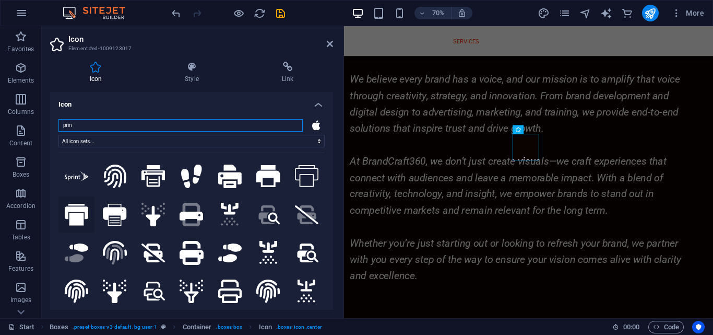
type input "prin"
click at [77, 209] on icon at bounding box center [77, 215] width 24 height 22
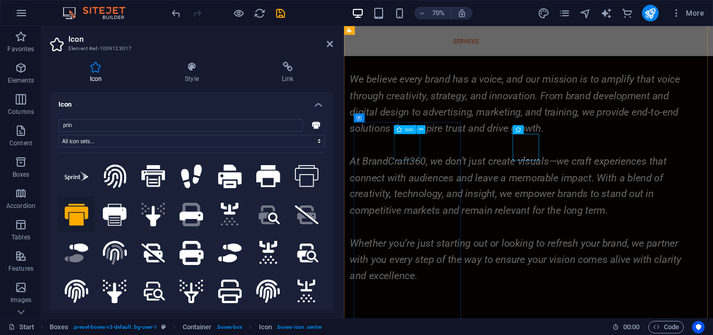
select select "xMidYMid"
select select "px"
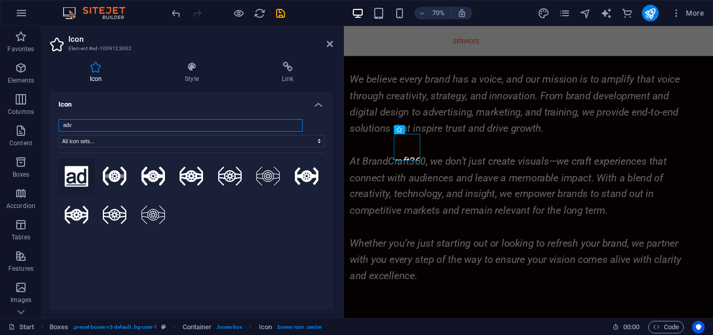
type input "adv"
click at [76, 177] on icon at bounding box center [77, 176] width 24 height 21
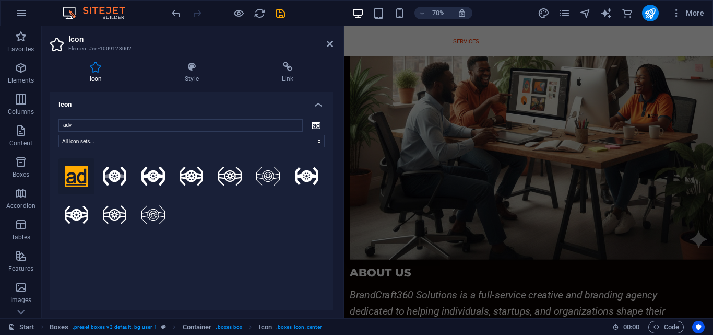
scroll to position [1176, 0]
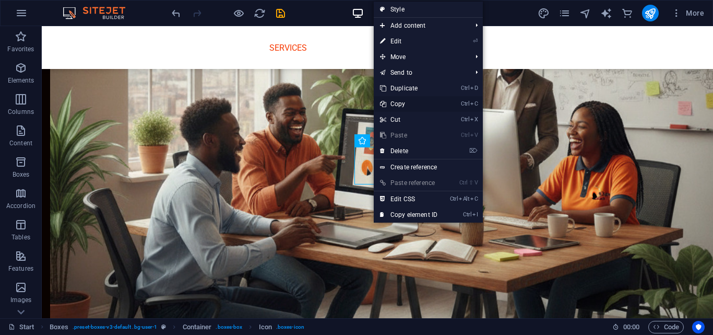
click at [394, 103] on link "Ctrl C Copy" at bounding box center [409, 104] width 70 height 16
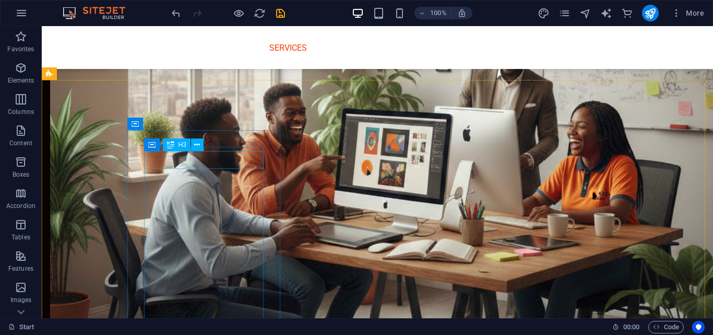
click at [207, 140] on div "Container H3" at bounding box center [177, 144] width 66 height 13
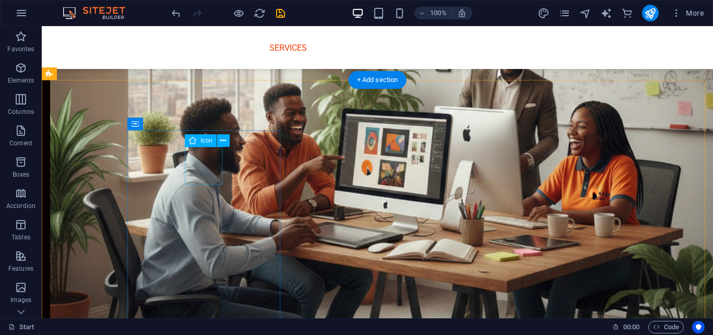
select select "xMidYMid"
select select "px"
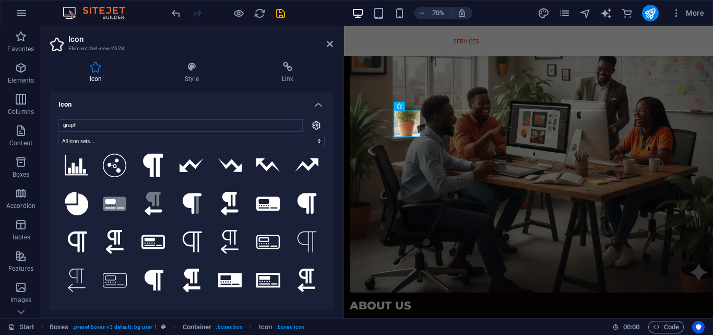
scroll to position [0, 0]
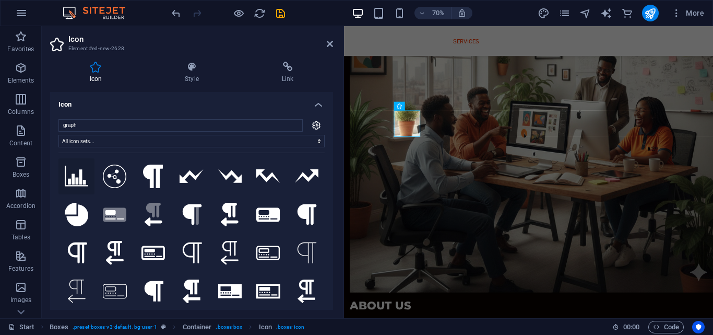
type input "graph"
click at [77, 175] on icon at bounding box center [77, 176] width 24 height 21
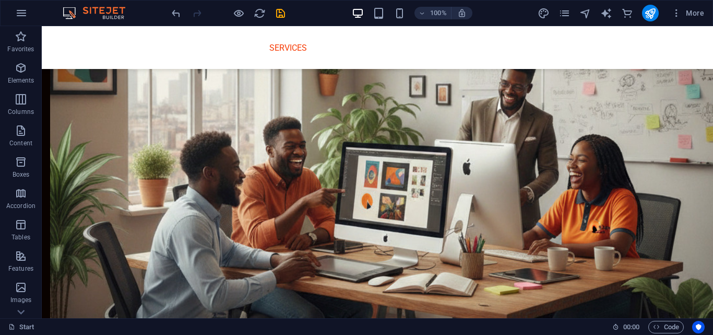
scroll to position [1183, 0]
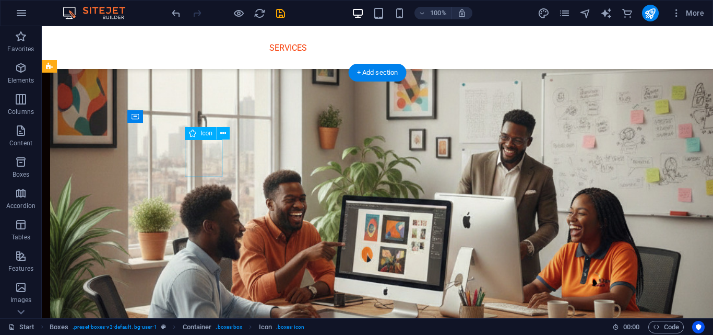
select select "xMidYMid"
select select "px"
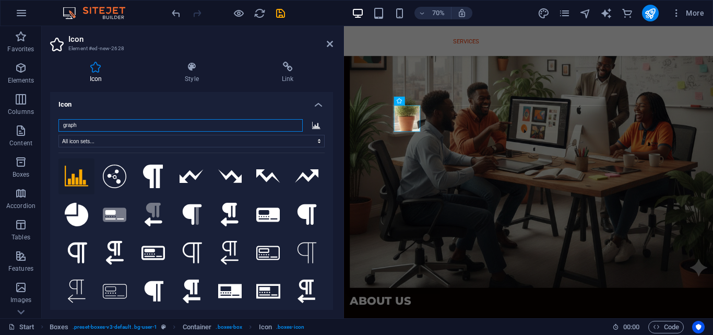
click at [96, 124] on input "graph" at bounding box center [180, 125] width 244 height 13
drag, startPoint x: 96, startPoint y: 124, endPoint x: 44, endPoint y: 126, distance: 52.2
click at [44, 126] on div "Icon Style Link Icon graph All icon sets... IcoFont Ionicons FontAwesome Brands…" at bounding box center [192, 185] width 300 height 265
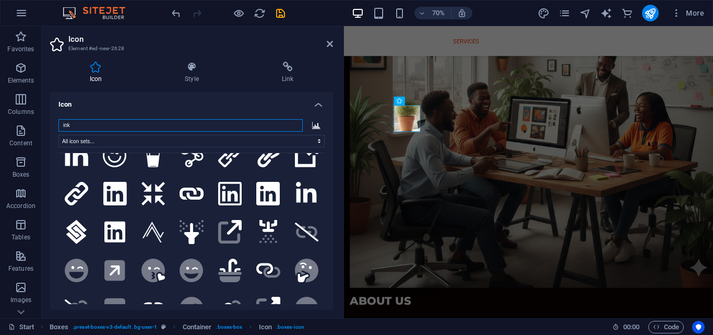
scroll to position [0, 0]
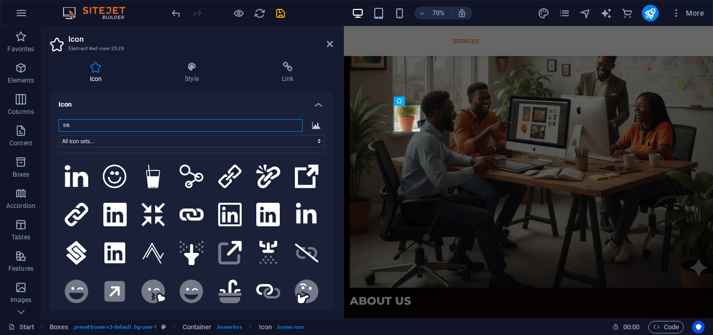
type input "inks"
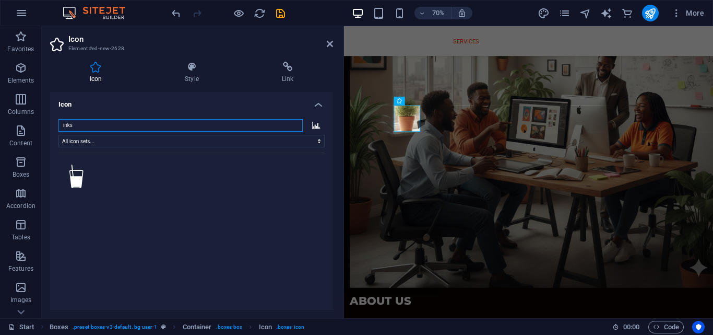
click at [292, 125] on input "inks" at bounding box center [180, 125] width 244 height 13
click at [188, 125] on input "search" at bounding box center [180, 125] width 244 height 13
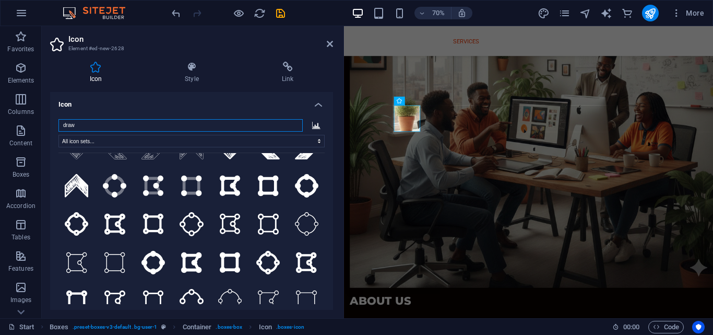
scroll to position [41, 0]
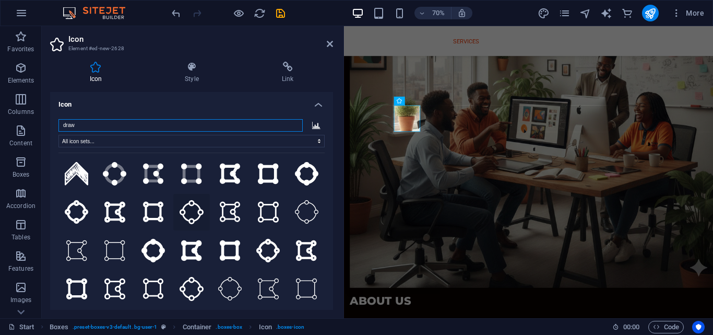
type input "draw"
click at [197, 206] on icon at bounding box center [192, 212] width 24 height 24
click at [266, 253] on icon at bounding box center [268, 251] width 24 height 24
click at [261, 216] on icon at bounding box center [268, 212] width 21 height 24
click at [337, 79] on div "Icon Style Link Icon draw All icon sets... IcoFont Ionicons FontAwesome Brands …" at bounding box center [192, 185] width 300 height 265
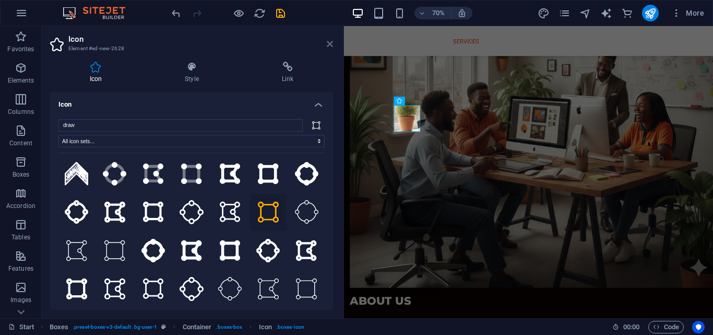
click at [330, 45] on icon at bounding box center [330, 44] width 6 height 8
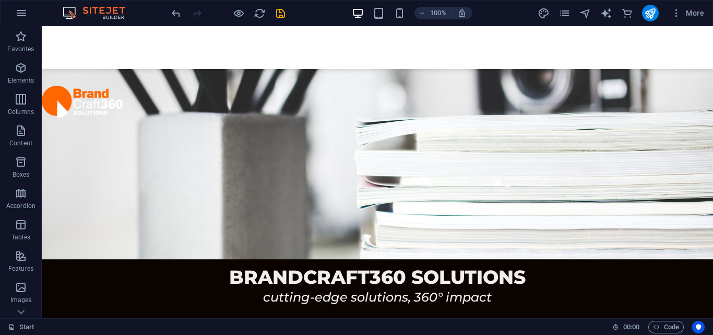
scroll to position [191, 0]
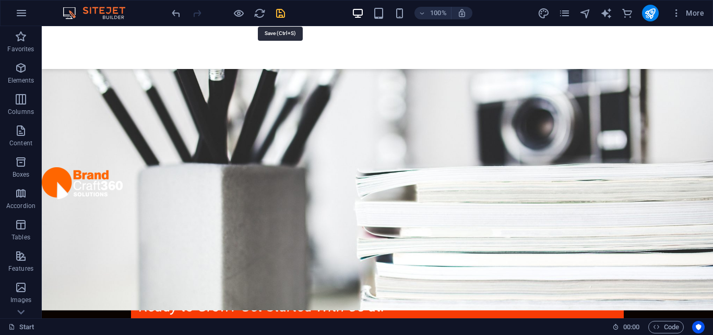
click at [279, 16] on icon "save" at bounding box center [281, 13] width 12 height 12
checkbox input "false"
click at [650, 14] on icon "publish" at bounding box center [650, 13] width 12 height 12
